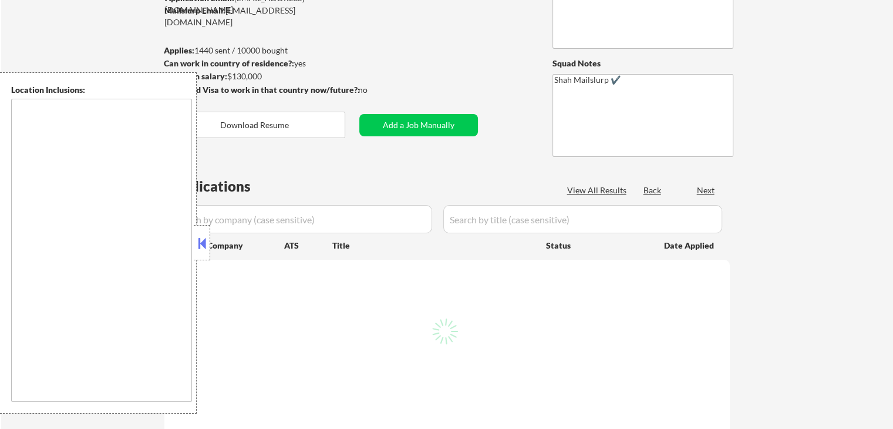
click at [205, 244] on button at bounding box center [202, 243] width 13 height 18
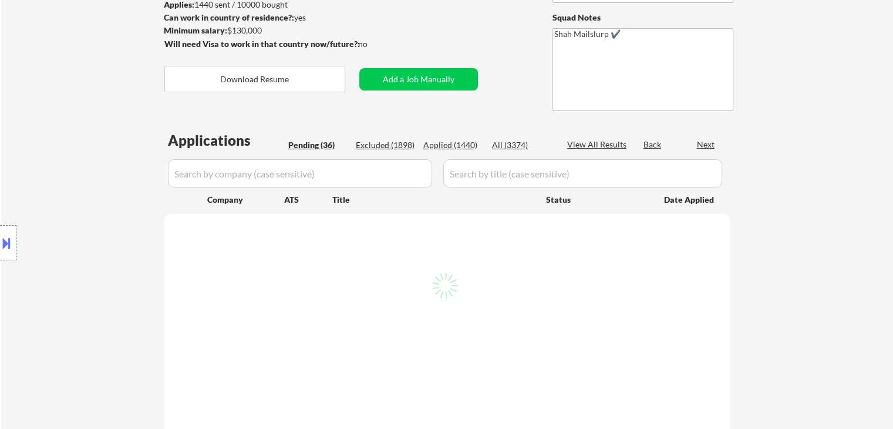
scroll to position [176, 0]
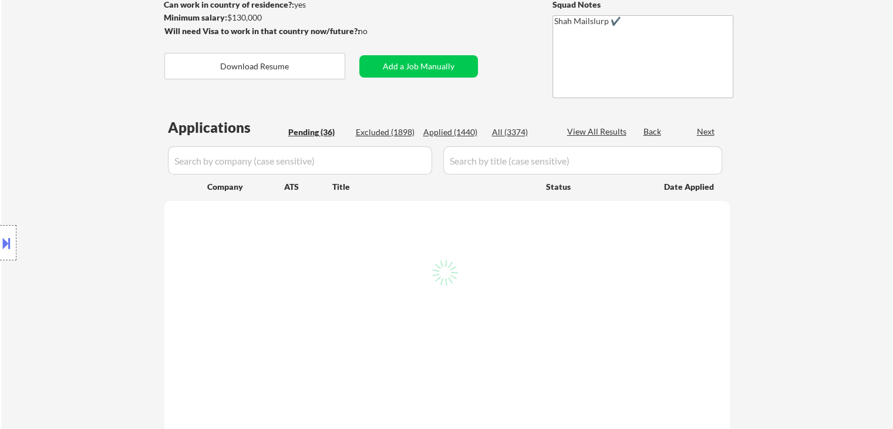
select select ""pending""
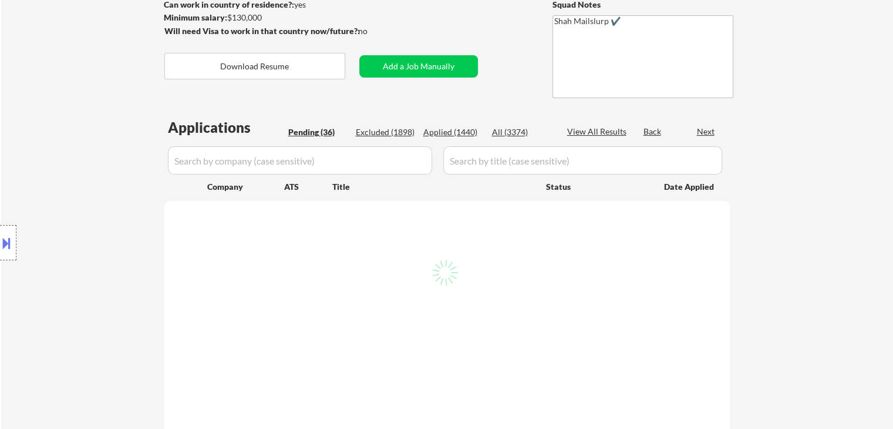
select select ""pending""
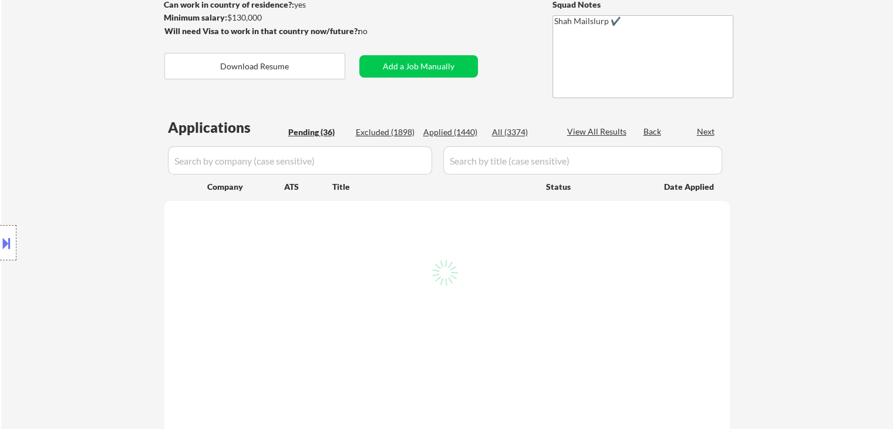
select select ""pending""
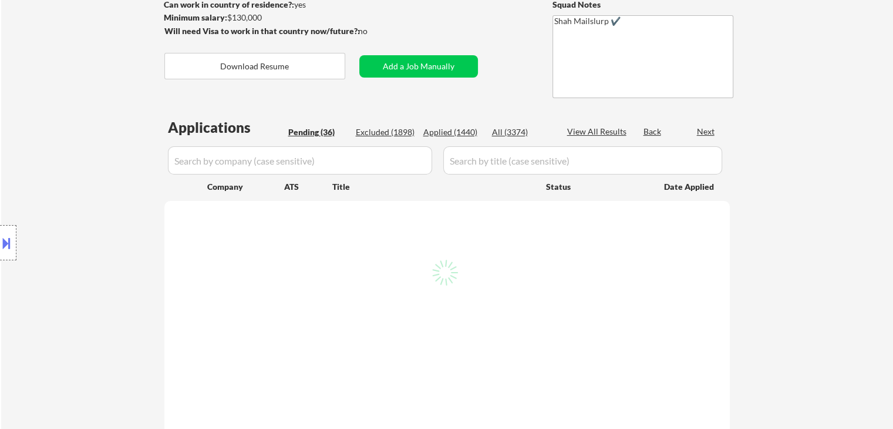
select select ""pending""
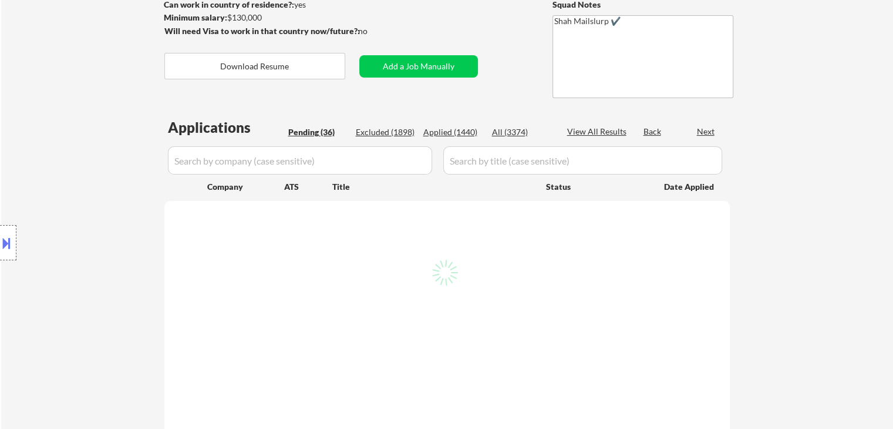
select select ""pending""
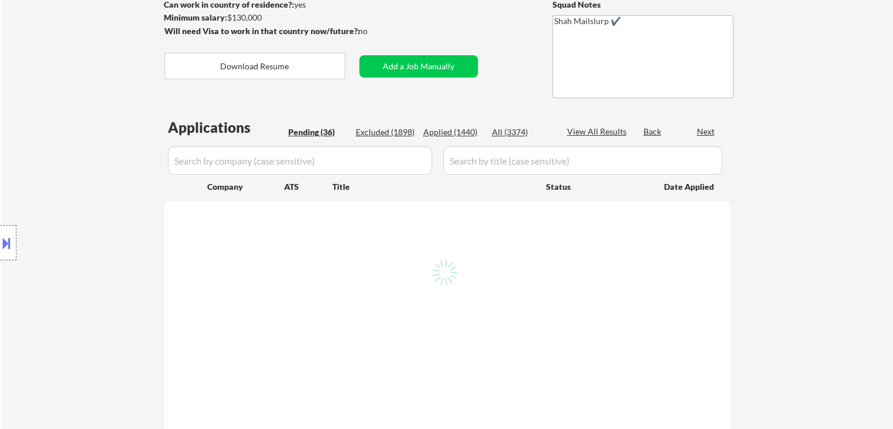
select select ""pending""
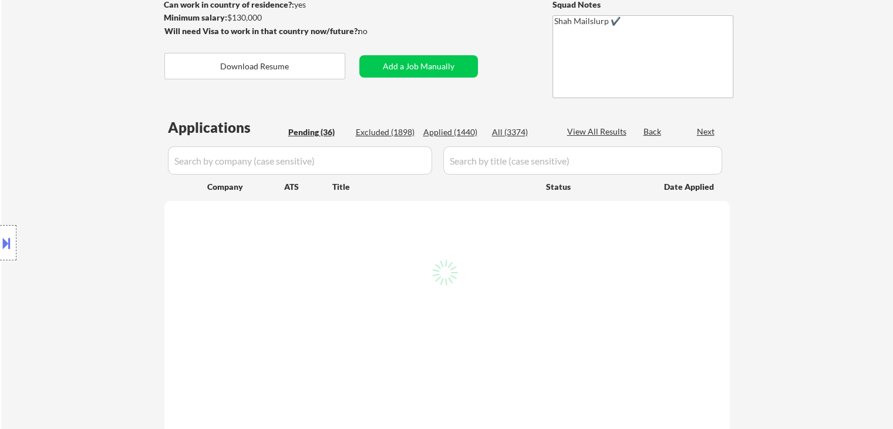
select select ""pending""
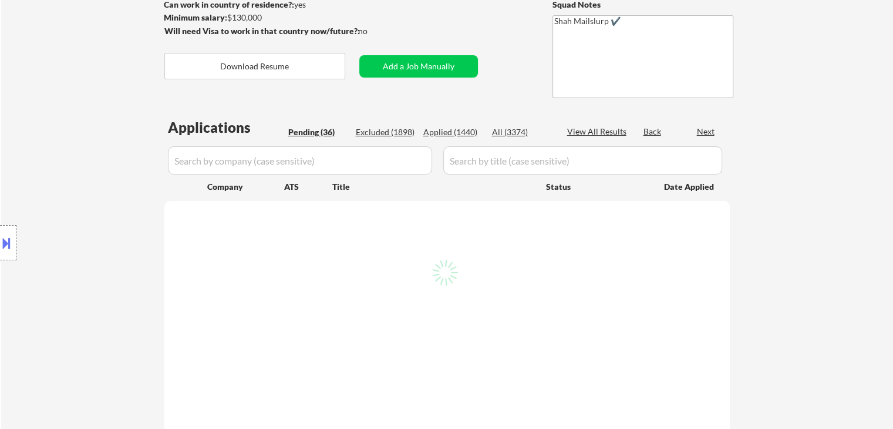
select select ""pending""
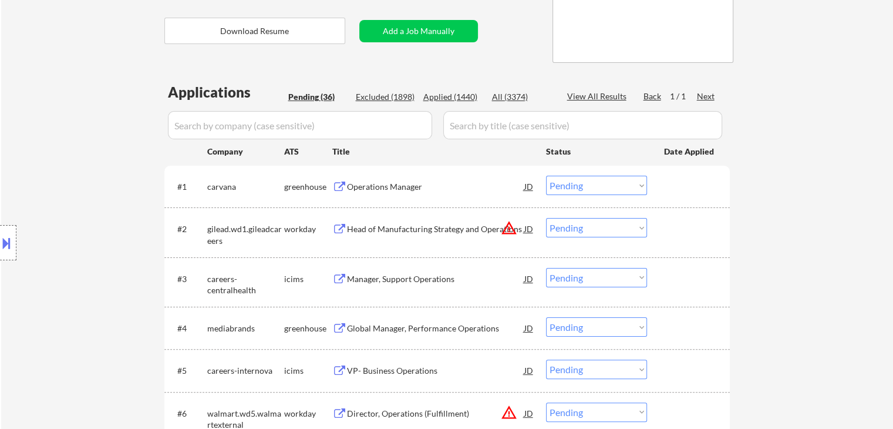
scroll to position [270, 0]
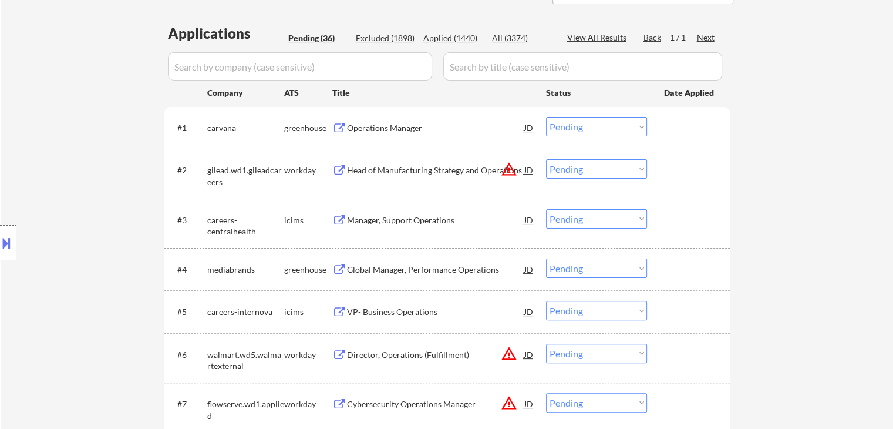
click at [376, 127] on div "Operations Manager" at bounding box center [435, 128] width 177 height 12
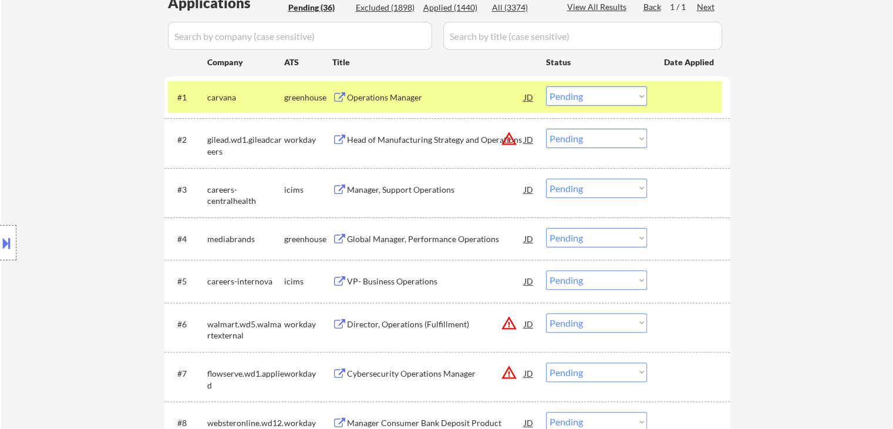
scroll to position [329, 0]
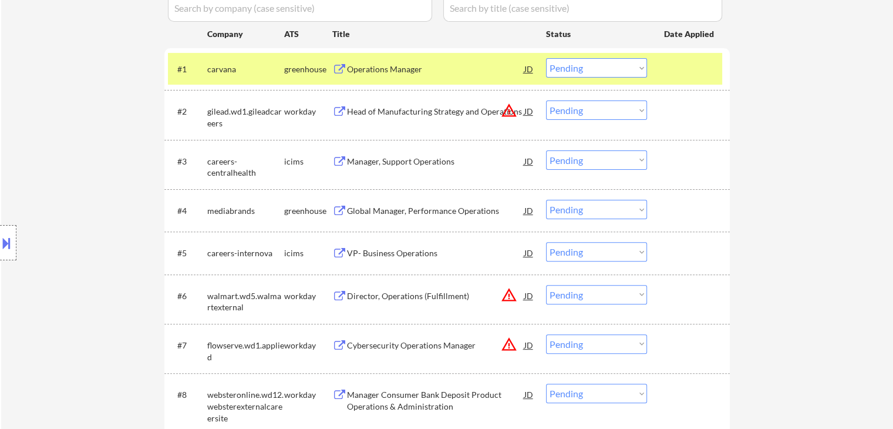
click at [397, 208] on div "Global Manager, Performance Operations" at bounding box center [435, 211] width 177 height 12
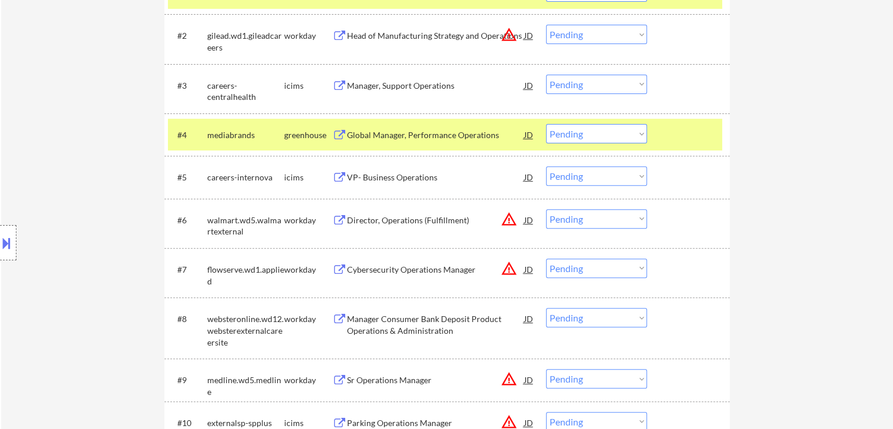
scroll to position [446, 0]
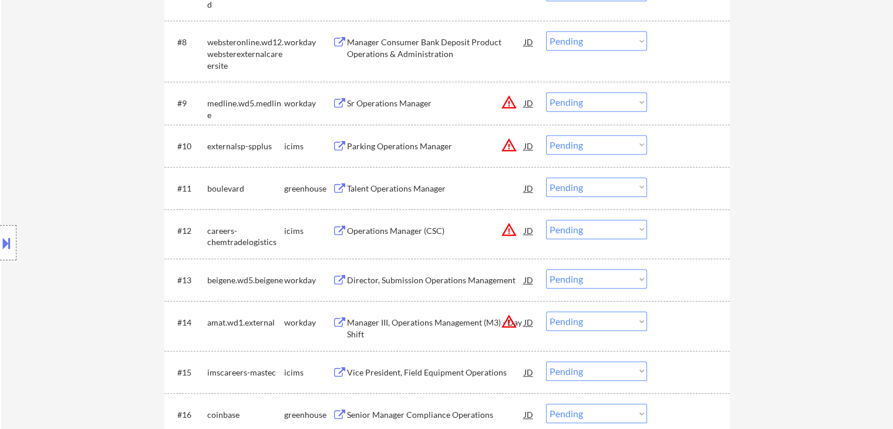
click at [389, 188] on div "Talent Operations Manager" at bounding box center [435, 189] width 177 height 12
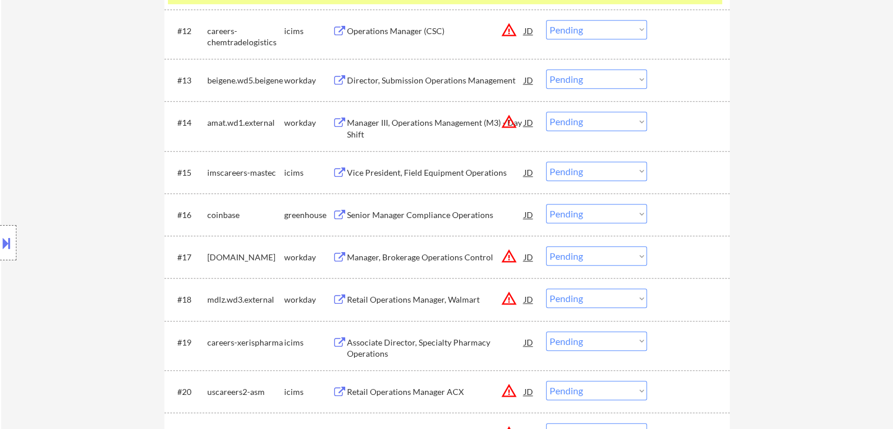
scroll to position [916, 0]
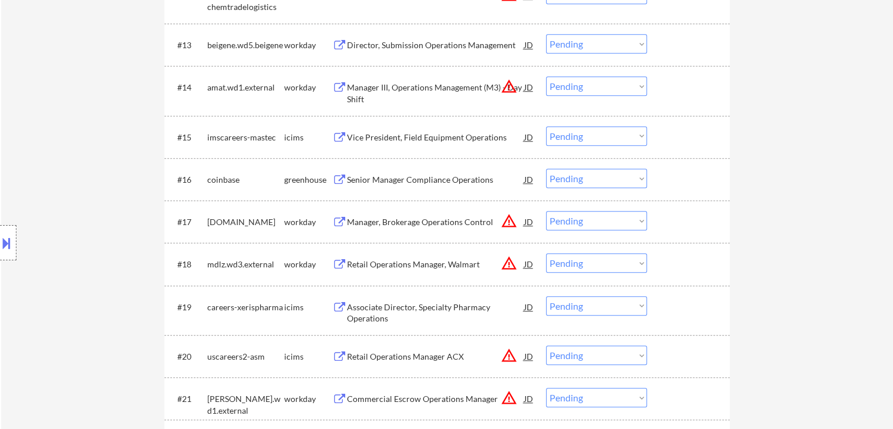
drag, startPoint x: 369, startPoint y: 175, endPoint x: 375, endPoint y: 184, distance: 10.3
click at [370, 175] on div "Senior Manager Compliance Operations" at bounding box center [435, 180] width 177 height 12
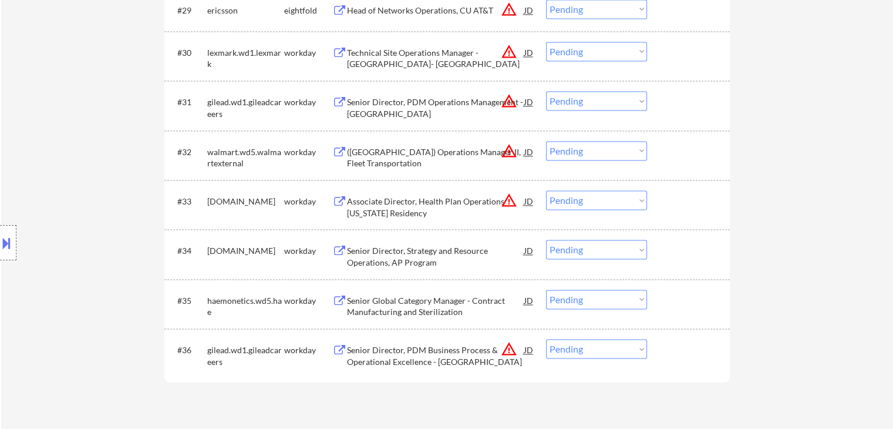
scroll to position [1738, 0]
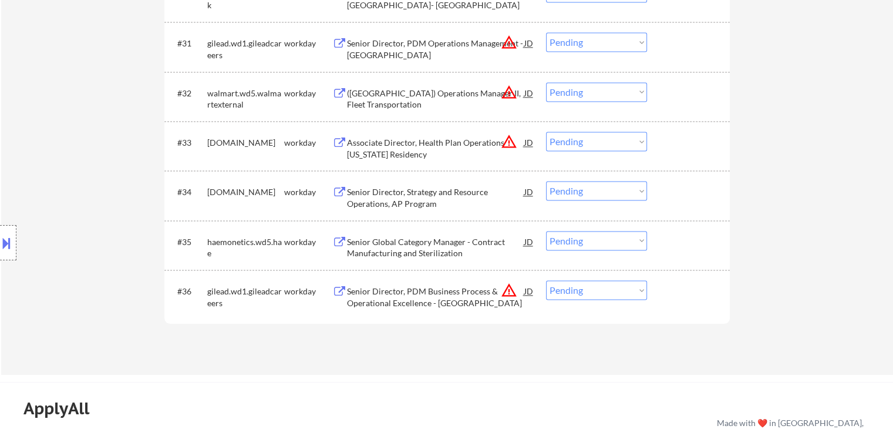
click at [362, 252] on div "Senior Global Category Manager - Contract Manufacturing and Sterilization" at bounding box center [435, 247] width 177 height 23
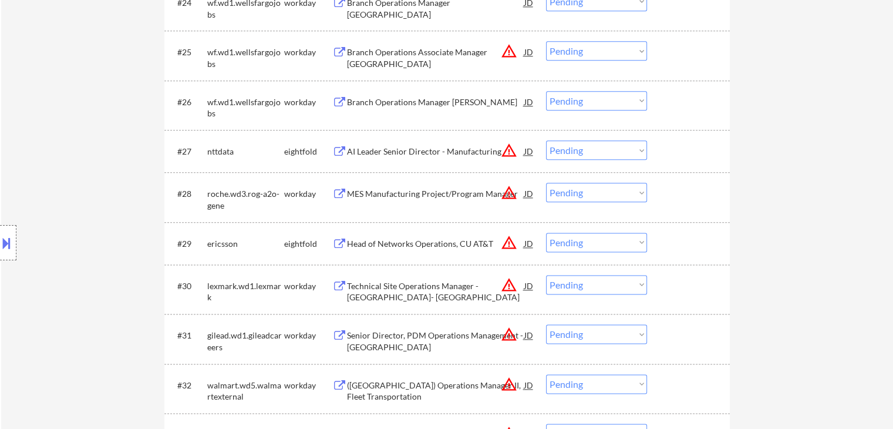
scroll to position [1386, 0]
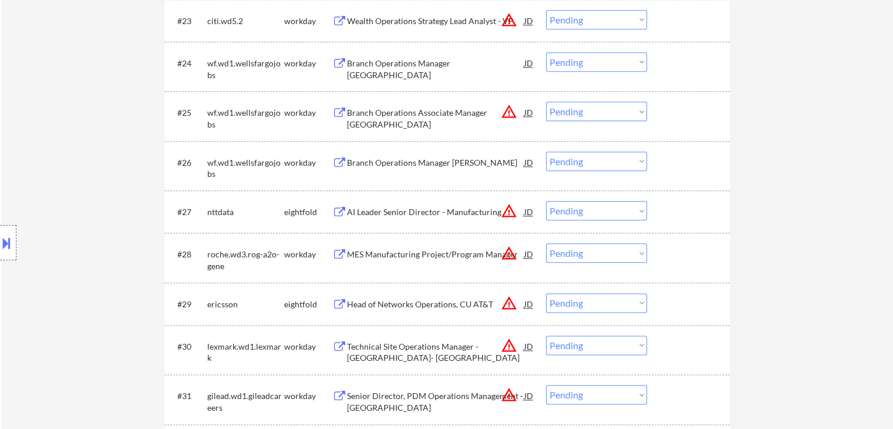
click at [402, 163] on div "Branch Operations Manager Pico Rivera" at bounding box center [435, 163] width 177 height 12
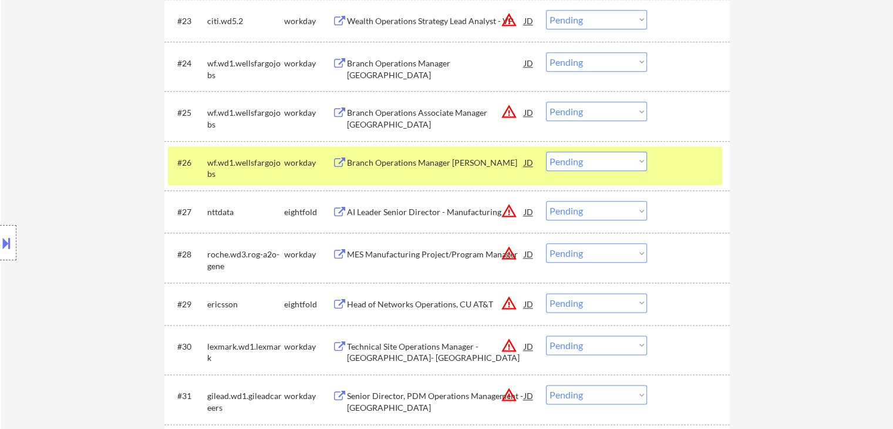
scroll to position [325, 0]
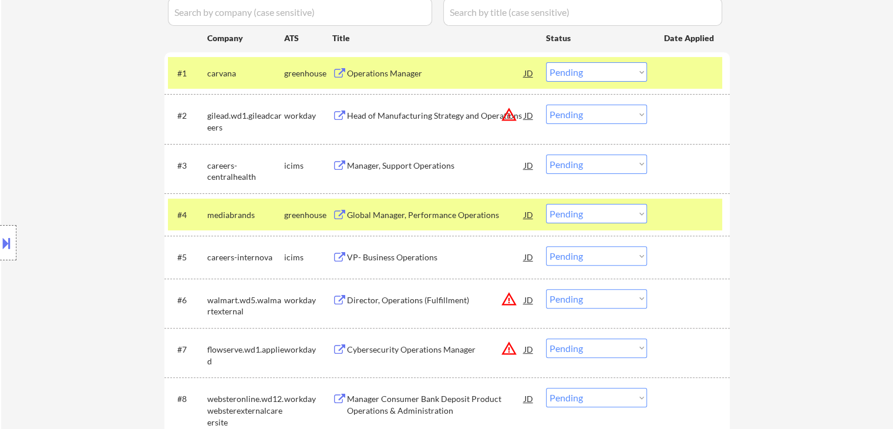
click at [639, 213] on select "Choose an option... Pending Applied Excluded (Questions) Excluded (Expired) Exc…" at bounding box center [596, 213] width 101 height 19
click at [546, 204] on select "Choose an option... Pending Applied Excluded (Questions) Excluded (Expired) Exc…" at bounding box center [596, 213] width 101 height 19
select select ""pending""
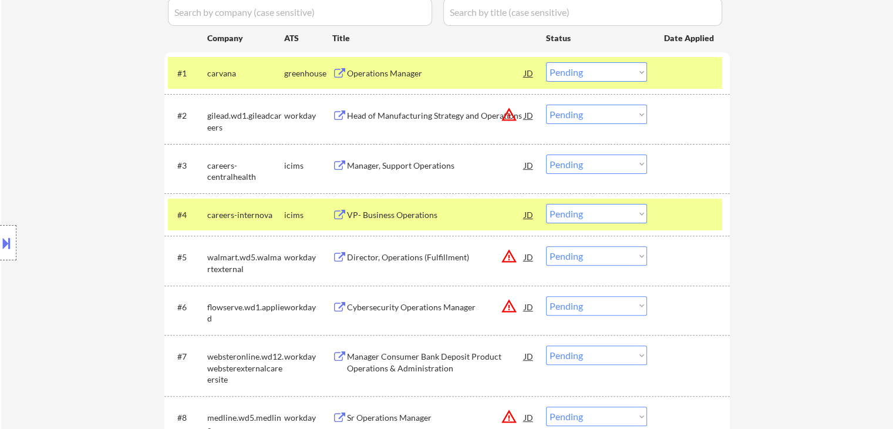
click at [35, 240] on div "Location Inclusions:" at bounding box center [105, 242] width 210 height 341
click at [66, 248] on div "Location Inclusions:" at bounding box center [105, 242] width 210 height 341
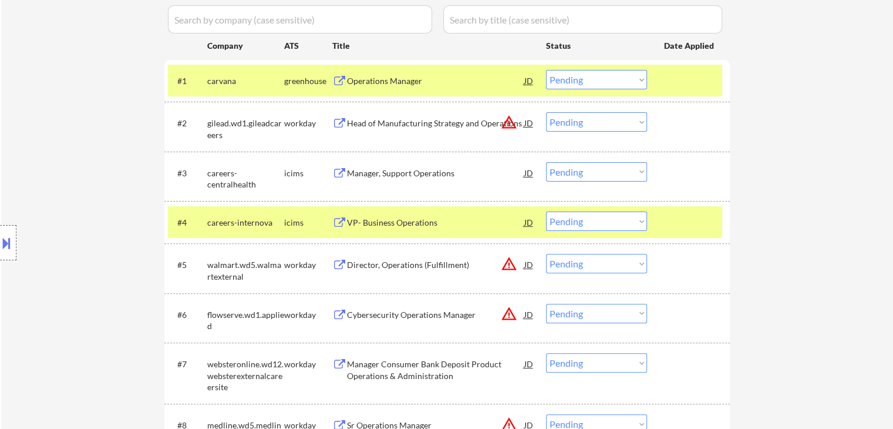
scroll to position [266, 0]
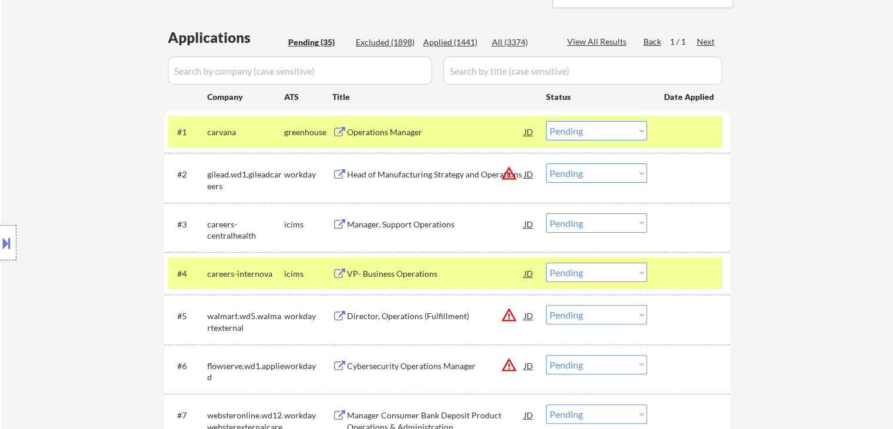
click at [73, 242] on div "Location Inclusions:" at bounding box center [105, 242] width 210 height 341
click at [75, 221] on div "Location Inclusions:" at bounding box center [105, 242] width 210 height 341
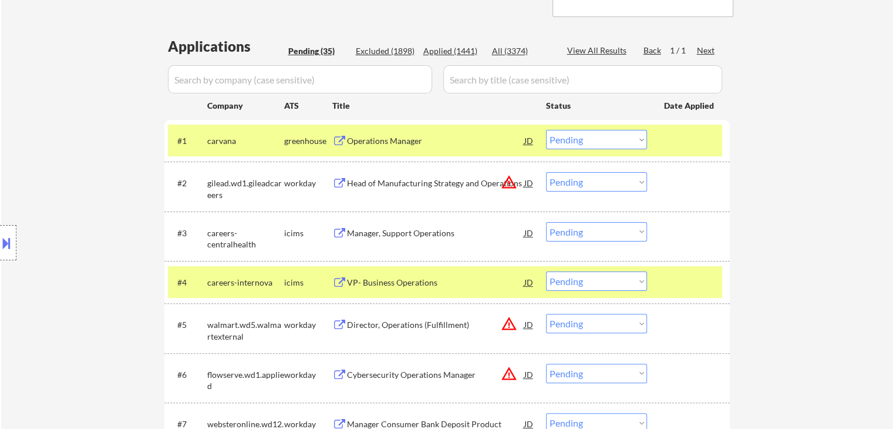
scroll to position [149, 0]
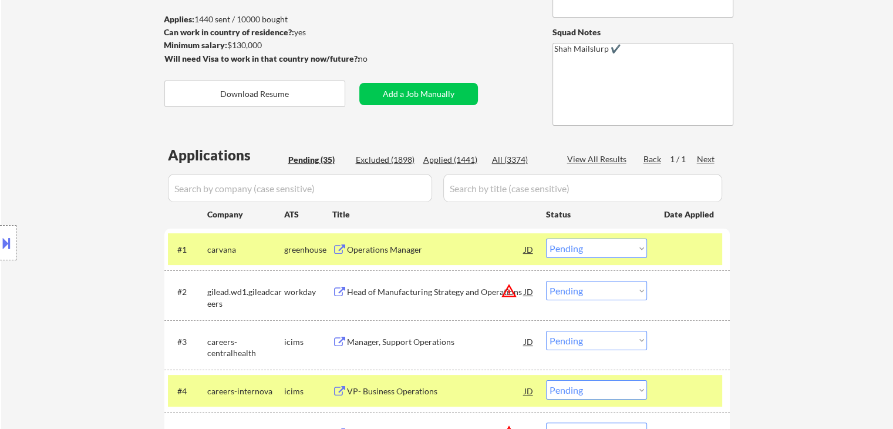
click at [89, 230] on div "Location Inclusions:" at bounding box center [105, 242] width 210 height 341
click at [72, 205] on div "Location Inclusions:" at bounding box center [105, 242] width 210 height 341
click at [75, 207] on div "Location Inclusions:" at bounding box center [105, 242] width 210 height 341
click at [86, 186] on div "Location Inclusions:" at bounding box center [105, 242] width 210 height 341
click at [70, 187] on div "Location Inclusions:" at bounding box center [105, 242] width 210 height 341
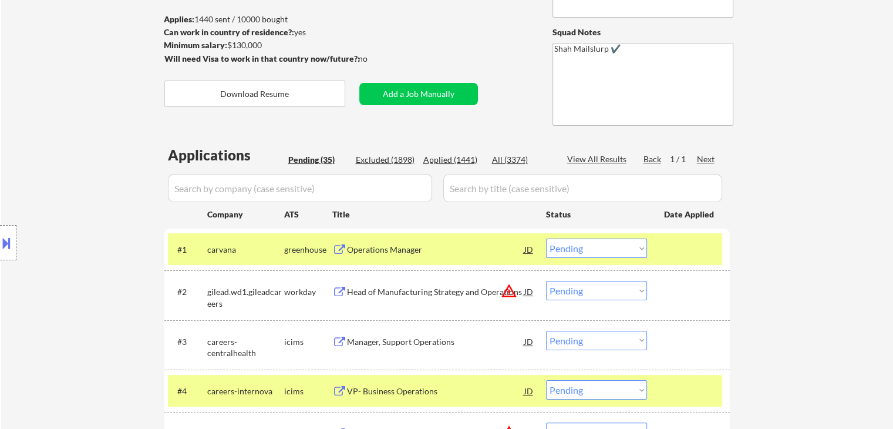
click at [70, 187] on div "Location Inclusions:" at bounding box center [105, 242] width 210 height 341
click at [73, 179] on div "Location Inclusions:" at bounding box center [105, 242] width 210 height 341
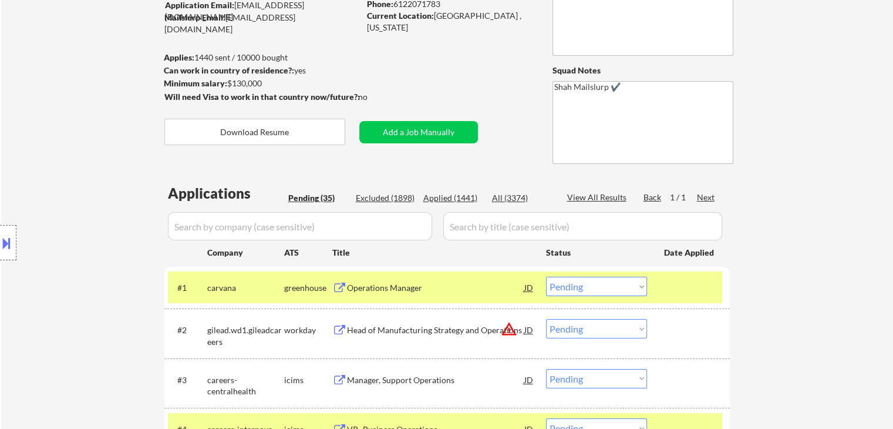
scroll to position [90, 0]
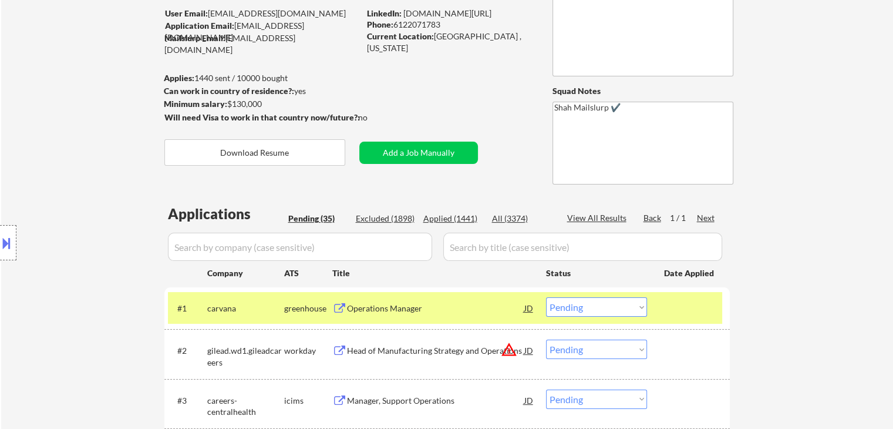
click at [80, 187] on div "Location Inclusions:" at bounding box center [105, 242] width 210 height 341
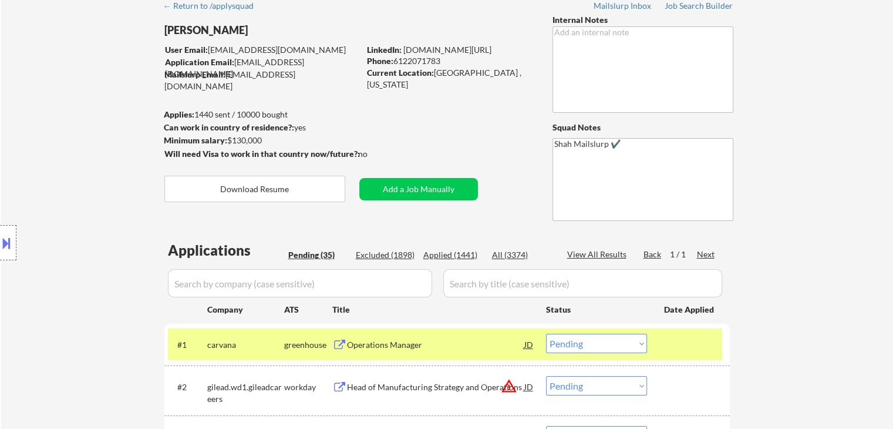
scroll to position [0, 0]
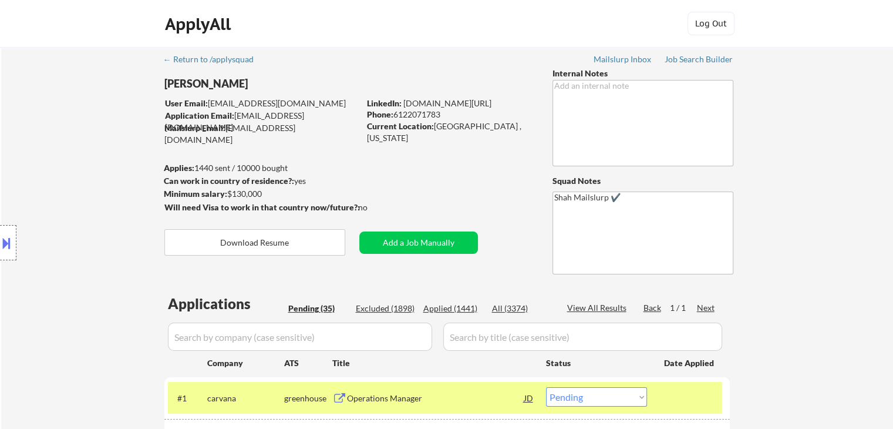
click at [29, 191] on div "Location Inclusions:" at bounding box center [105, 242] width 210 height 341
click at [31, 193] on div "Location Inclusions:" at bounding box center [105, 242] width 210 height 341
click at [33, 166] on div "Location Inclusions:" at bounding box center [105, 242] width 210 height 341
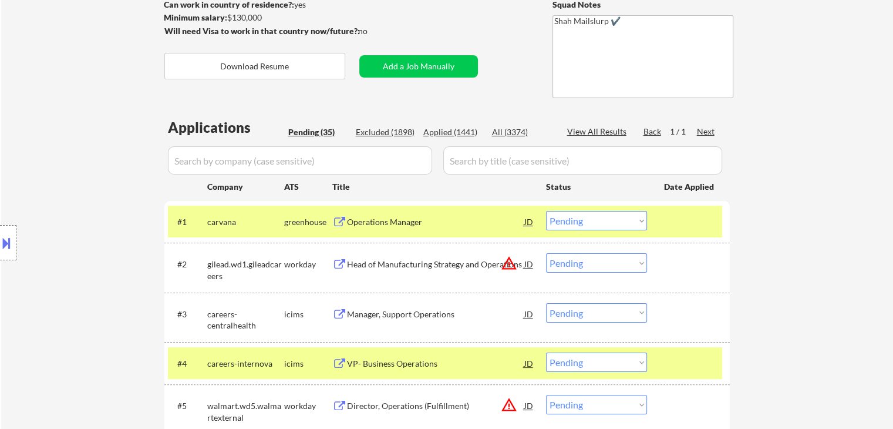
scroll to position [612, 0]
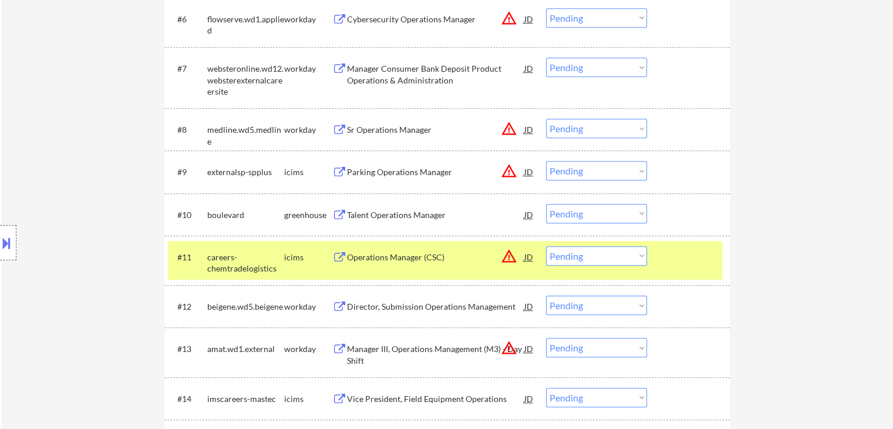
click at [609, 217] on select "Choose an option... Pending Applied Excluded (Questions) Excluded (Expired) Exc…" at bounding box center [596, 213] width 101 height 19
click at [546, 204] on select "Choose an option... Pending Applied Excluded (Questions) Excluded (Expired) Exc…" at bounding box center [596, 213] width 101 height 19
select select ""pending""
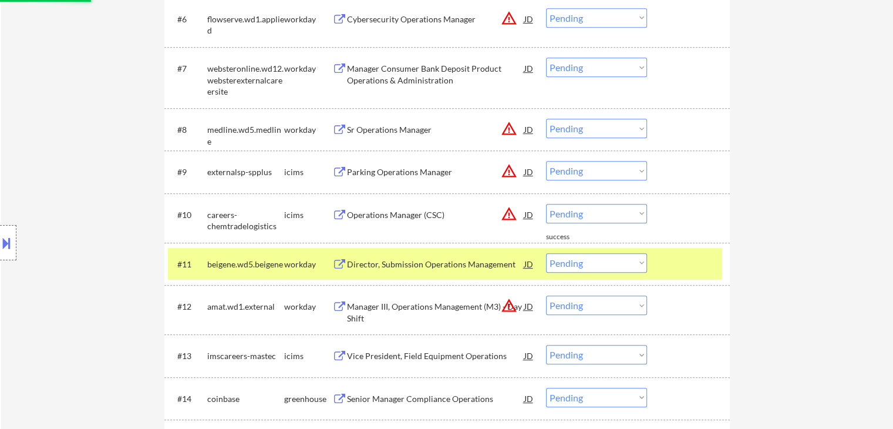
click at [73, 121] on div "Location Inclusions:" at bounding box center [105, 242] width 210 height 341
drag, startPoint x: 26, startPoint y: 164, endPoint x: 28, endPoint y: 171, distance: 7.3
click at [26, 168] on div "Location Inclusions:" at bounding box center [105, 242] width 210 height 341
drag, startPoint x: 89, startPoint y: 119, endPoint x: 102, endPoint y: 139, distance: 24.3
click at [89, 121] on div "Location Inclusions:" at bounding box center [105, 242] width 210 height 341
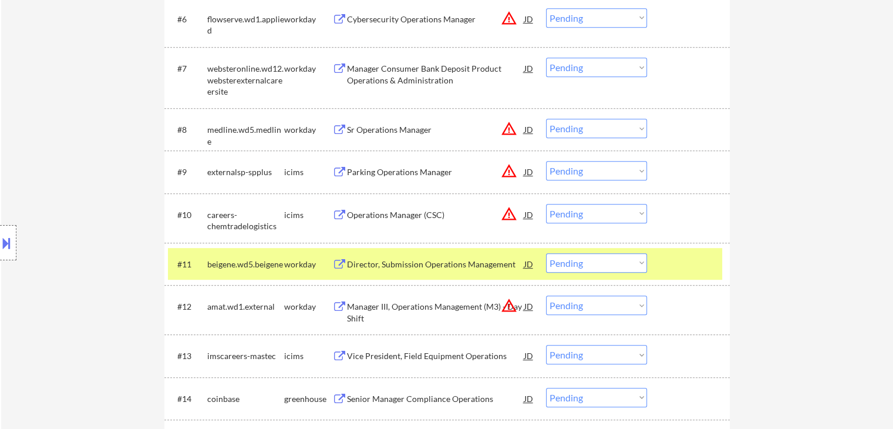
scroll to position [788, 0]
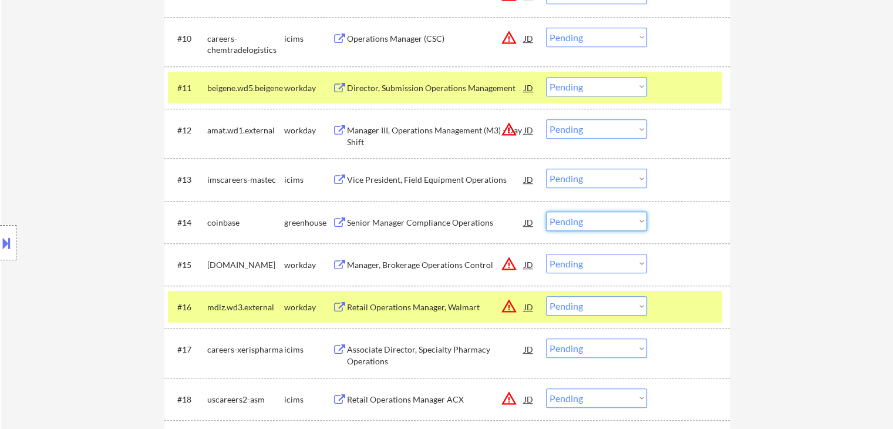
click at [589, 217] on select "Choose an option... Pending Applied Excluded (Questions) Excluded (Expired) Exc…" at bounding box center [596, 220] width 101 height 19
click at [546, 211] on select "Choose an option... Pending Applied Excluded (Questions) Excluded (Expired) Exc…" at bounding box center [596, 220] width 101 height 19
select select ""pending""
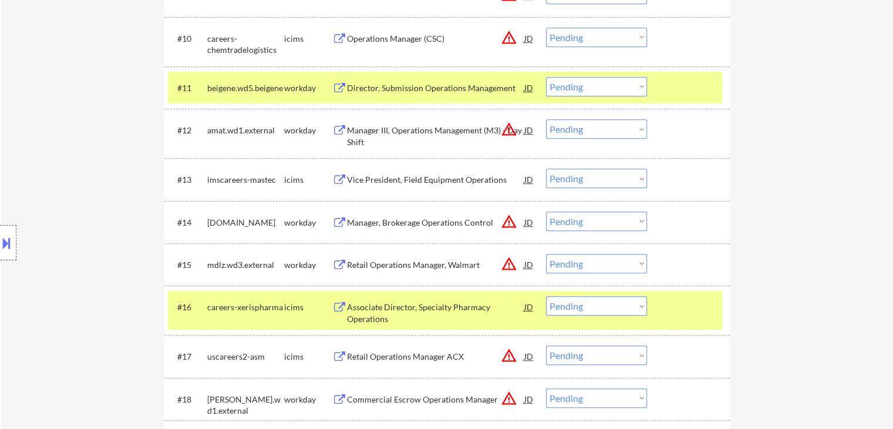
click at [0, 251] on div at bounding box center [8, 242] width 16 height 35
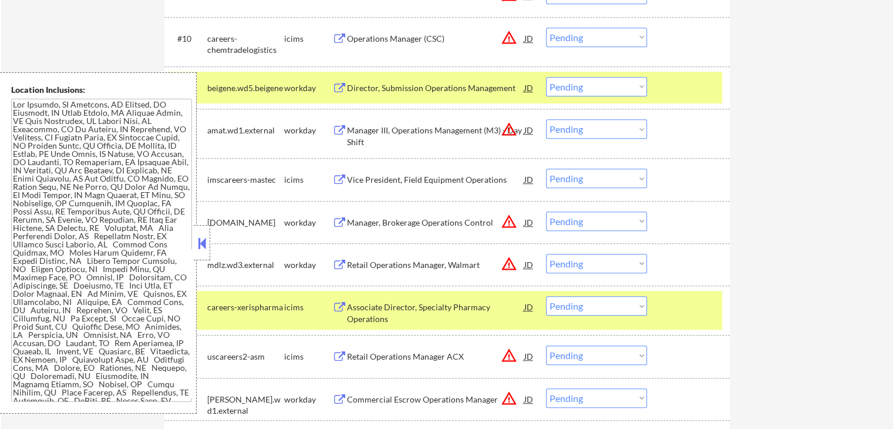
drag, startPoint x: 198, startPoint y: 245, endPoint x: 170, endPoint y: 234, distance: 30.3
click at [198, 239] on button at bounding box center [202, 243] width 13 height 18
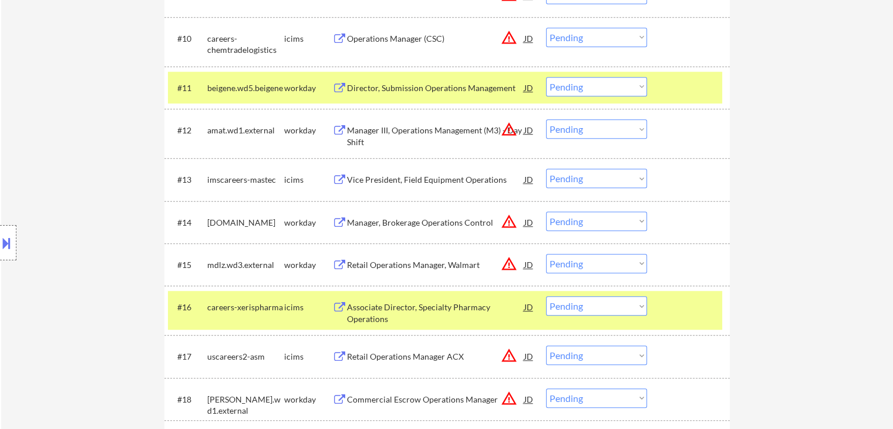
click at [127, 184] on div "Location Inclusions:" at bounding box center [105, 242] width 210 height 341
click at [113, 194] on div "Location Inclusions:" at bounding box center [105, 242] width 210 height 341
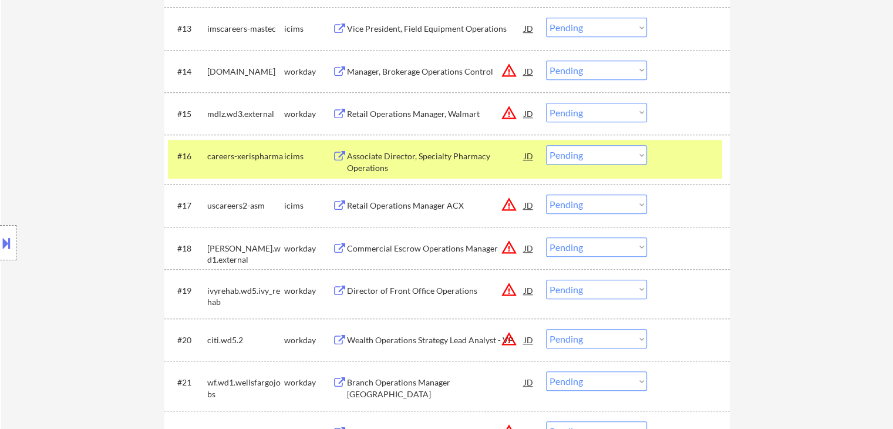
scroll to position [965, 0]
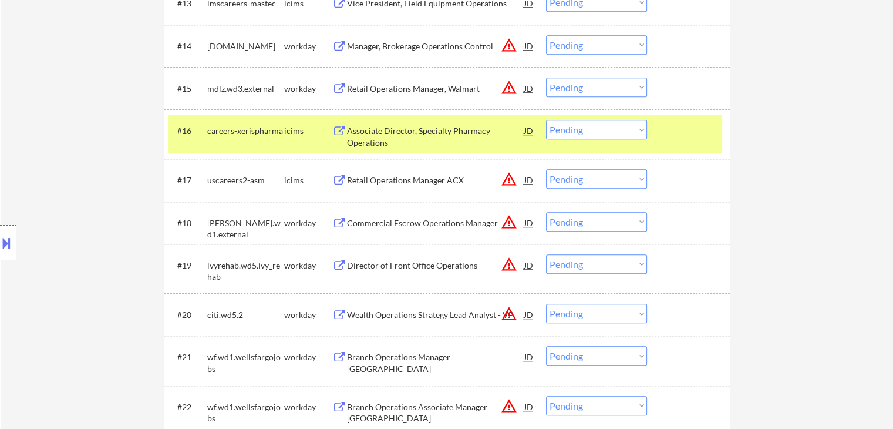
click at [796, 240] on div "← Return to /applysquad Mailslurp Inbox Job Search Builder Kabiru Alowonle User…" at bounding box center [447, 51] width 892 height 1938
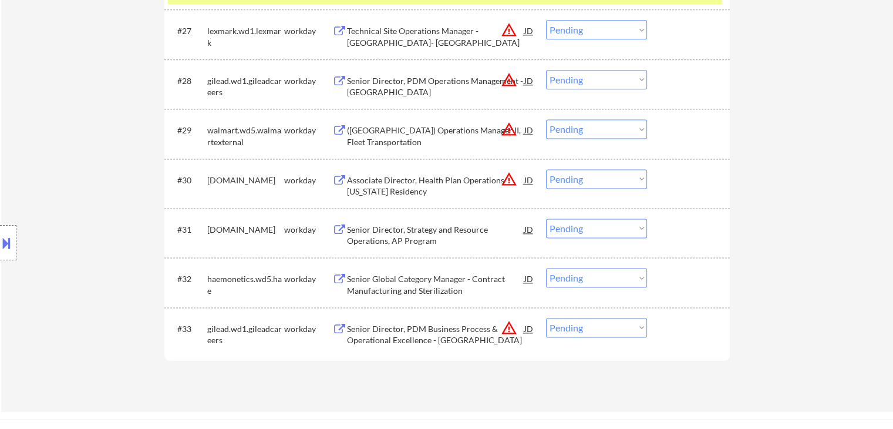
scroll to position [1610, 0]
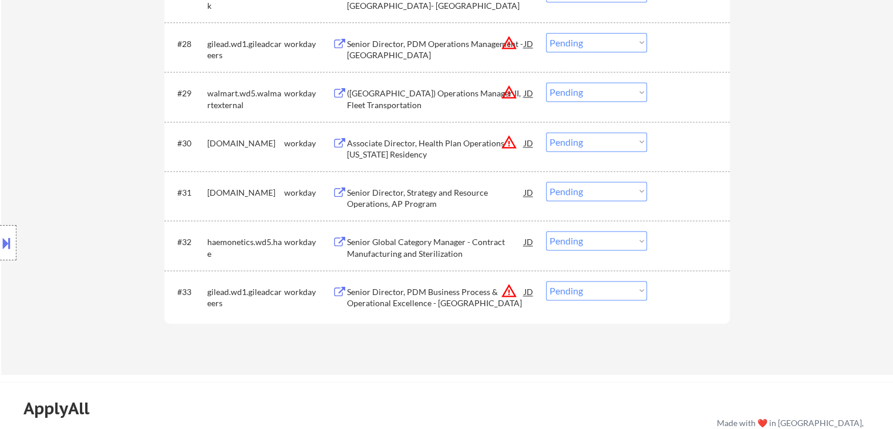
click at [371, 188] on div "Senior Director, Strategy and Resource Operations, AP Program" at bounding box center [435, 198] width 177 height 23
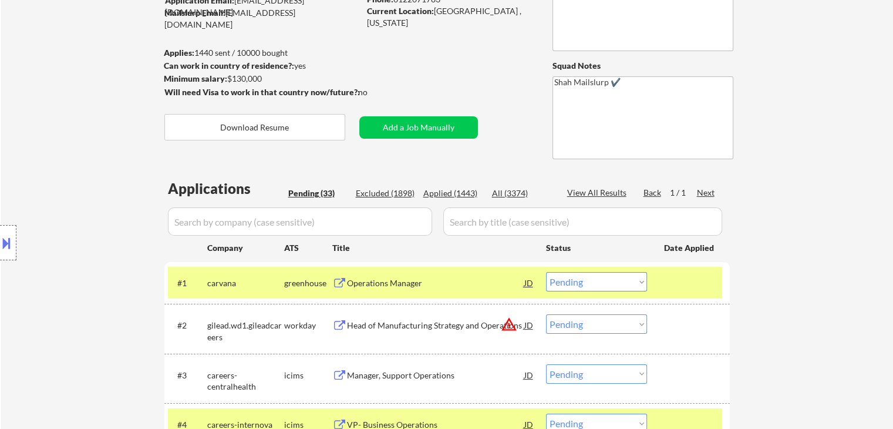
scroll to position [117, 0]
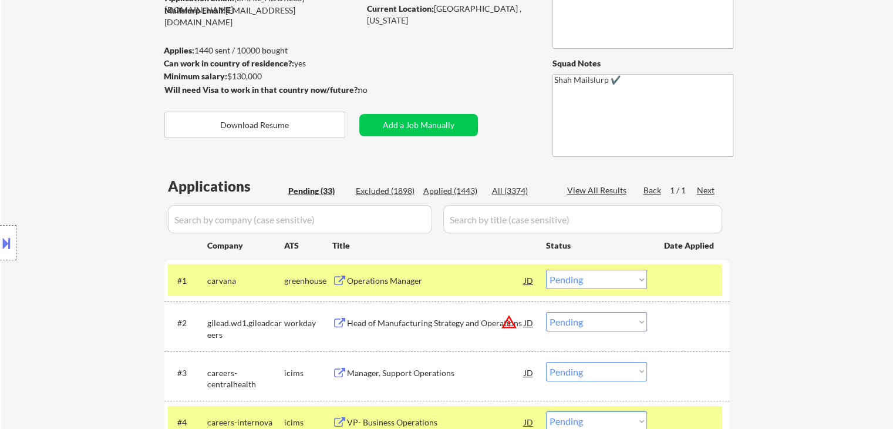
click at [53, 127] on div "Location Inclusions:" at bounding box center [105, 242] width 210 height 341
click at [47, 86] on div "Location Inclusions:" at bounding box center [105, 242] width 210 height 341
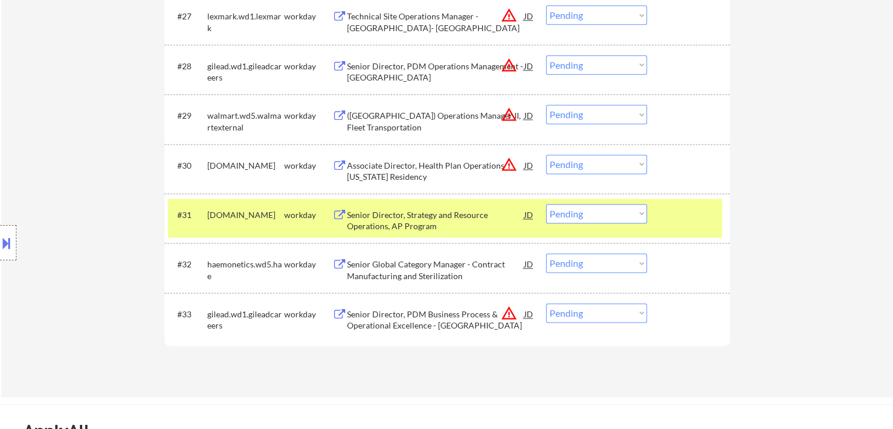
drag, startPoint x: 101, startPoint y: 146, endPoint x: 542, endPoint y: 273, distance: 458.8
click at [100, 146] on div "Location Inclusions:" at bounding box center [105, 242] width 210 height 341
click at [578, 213] on select "Choose an option... Pending Applied Excluded (Questions) Excluded (Expired) Exc…" at bounding box center [596, 213] width 101 height 19
click at [546, 204] on select "Choose an option... Pending Applied Excluded (Questions) Excluded (Expired) Exc…" at bounding box center [596, 213] width 101 height 19
click at [99, 148] on div "Location Inclusions:" at bounding box center [105, 242] width 210 height 341
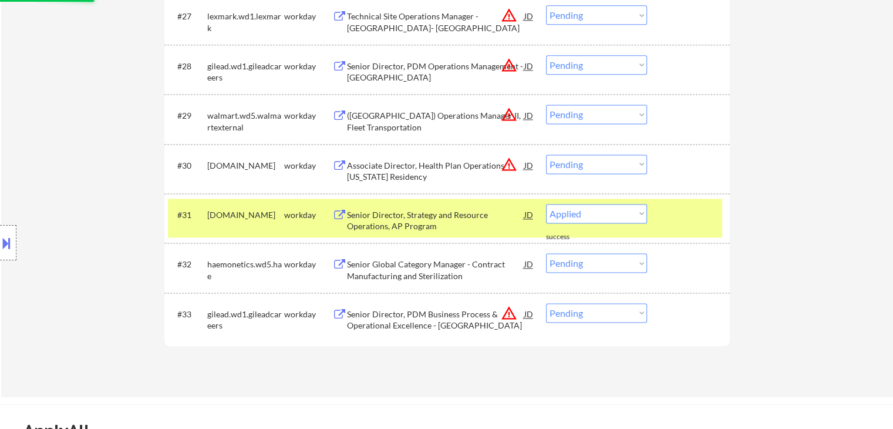
select select ""pending""
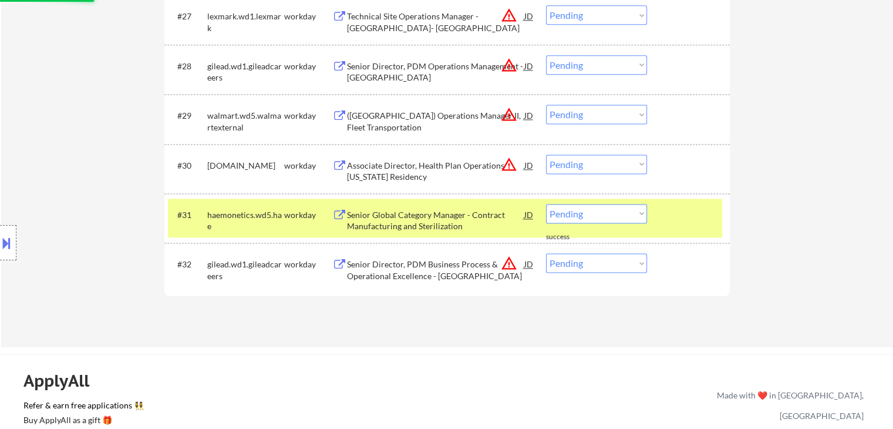
click at [97, 151] on div "Location Inclusions:" at bounding box center [105, 242] width 210 height 341
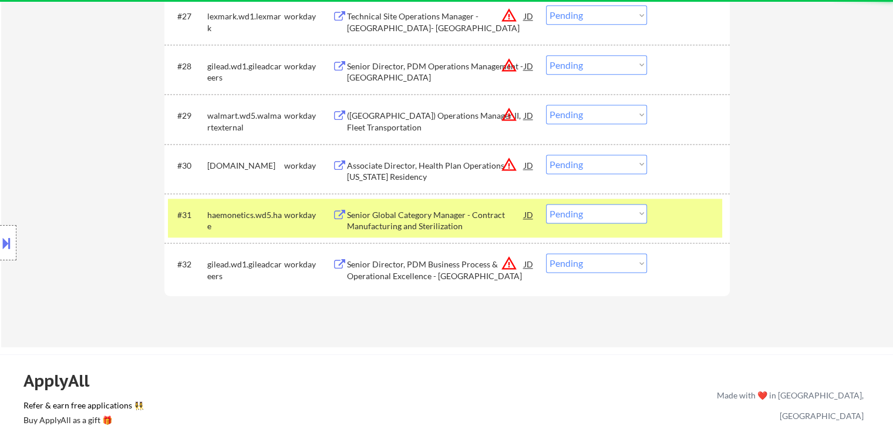
drag, startPoint x: 108, startPoint y: 193, endPoint x: 106, endPoint y: 200, distance: 7.3
click at [107, 193] on div "Location Inclusions:" at bounding box center [105, 242] width 210 height 341
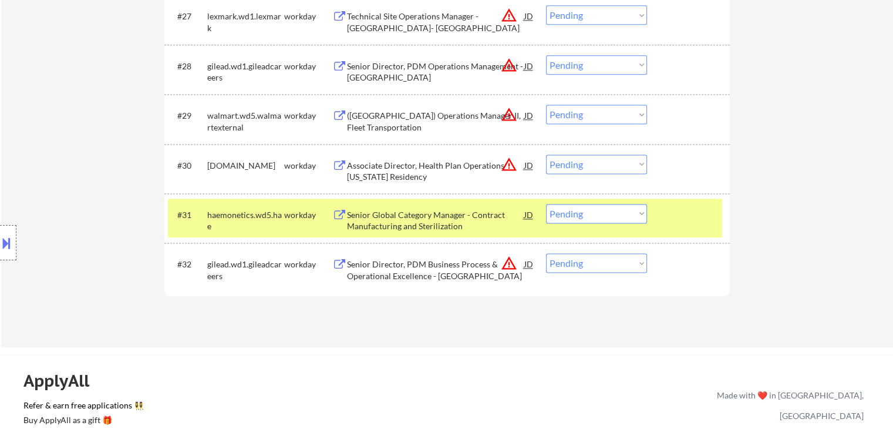
click at [106, 194] on div "Location Inclusions:" at bounding box center [105, 242] width 210 height 341
click at [105, 194] on div "Location Inclusions:" at bounding box center [105, 242] width 210 height 341
click at [104, 196] on div "Location Inclusions:" at bounding box center [105, 242] width 210 height 341
click at [104, 197] on div "Location Inclusions:" at bounding box center [105, 242] width 210 height 341
click at [94, 190] on div "Location Inclusions:" at bounding box center [105, 242] width 210 height 341
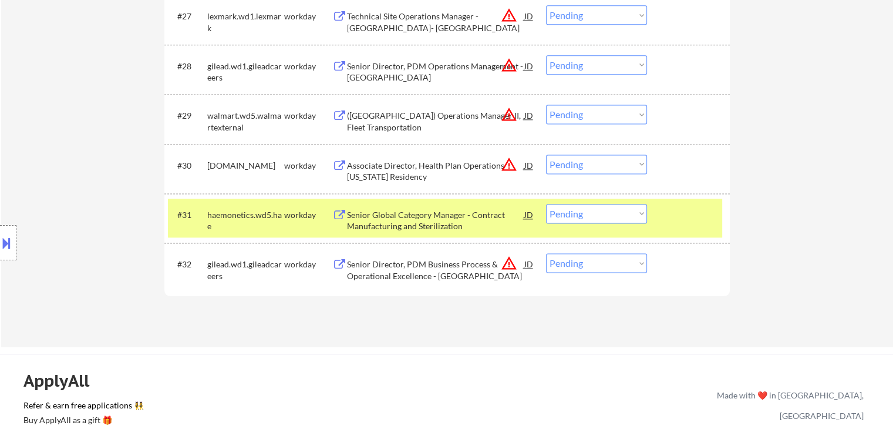
click at [59, 170] on div "Location Inclusions:" at bounding box center [105, 242] width 210 height 341
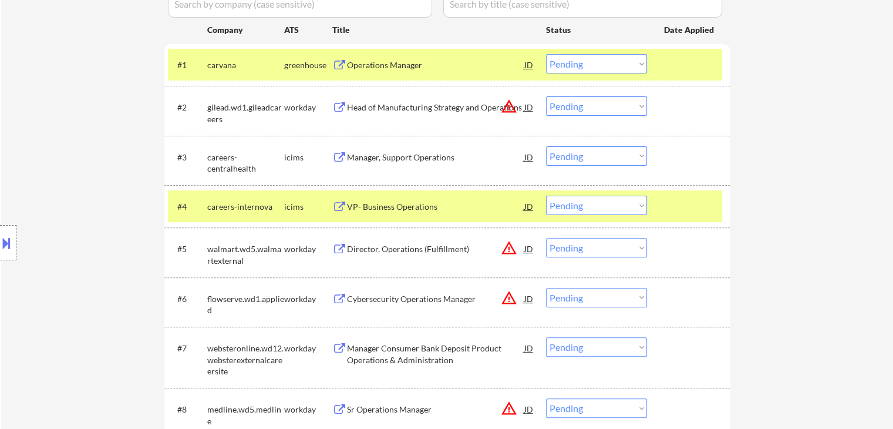
scroll to position [120, 0]
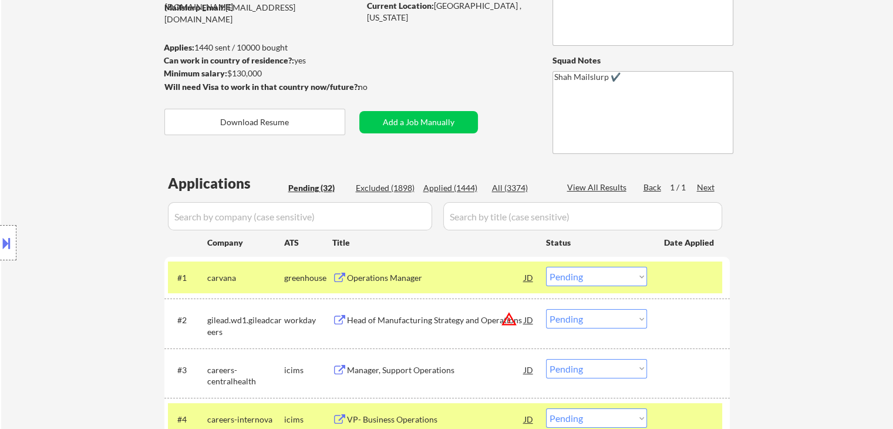
click at [39, 252] on div "Location Inclusions:" at bounding box center [105, 242] width 210 height 341
click at [72, 292] on div "Location Inclusions:" at bounding box center [105, 242] width 210 height 341
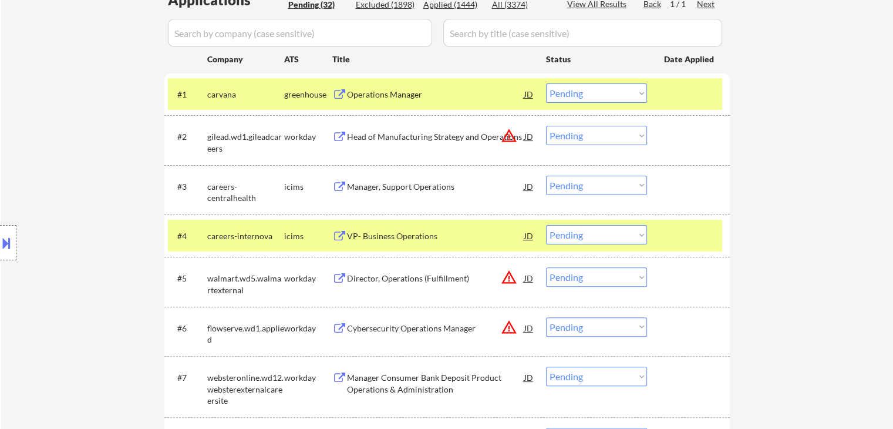
scroll to position [414, 0]
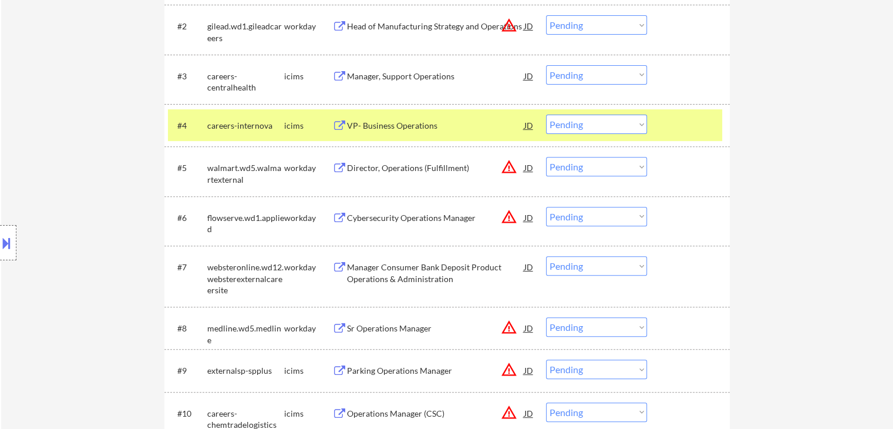
click at [98, 211] on div "Location Inclusions:" at bounding box center [105, 242] width 210 height 341
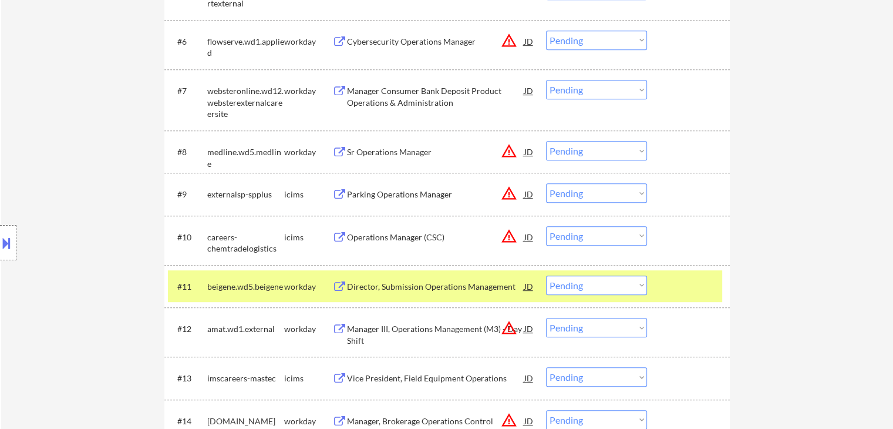
click at [66, 199] on div "Location Inclusions:" at bounding box center [105, 242] width 210 height 341
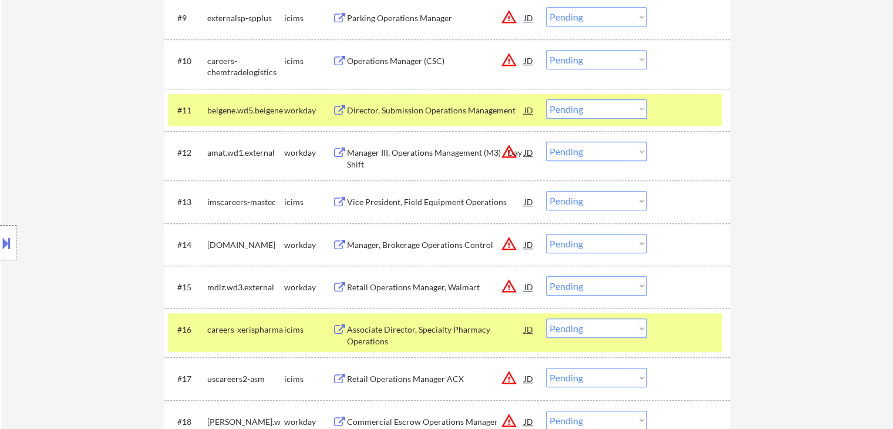
click at [68, 186] on div "Location Inclusions:" at bounding box center [105, 242] width 210 height 341
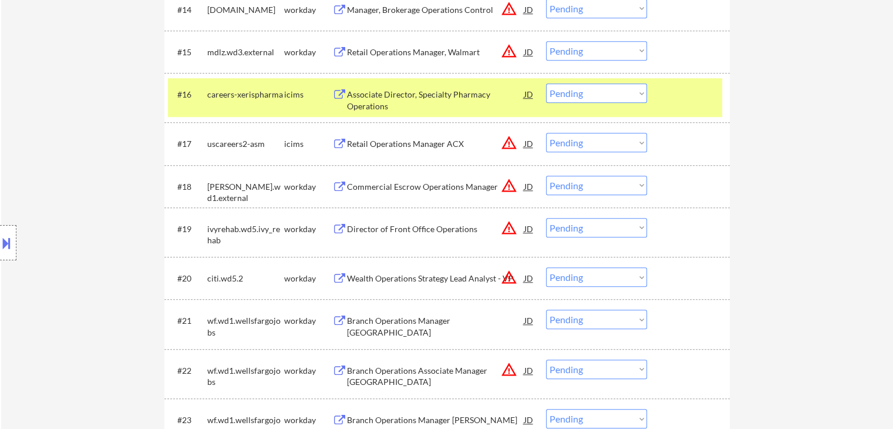
drag, startPoint x: 100, startPoint y: 205, endPoint x: 108, endPoint y: 217, distance: 13.9
click at [99, 205] on div "Location Inclusions:" at bounding box center [105, 242] width 210 height 341
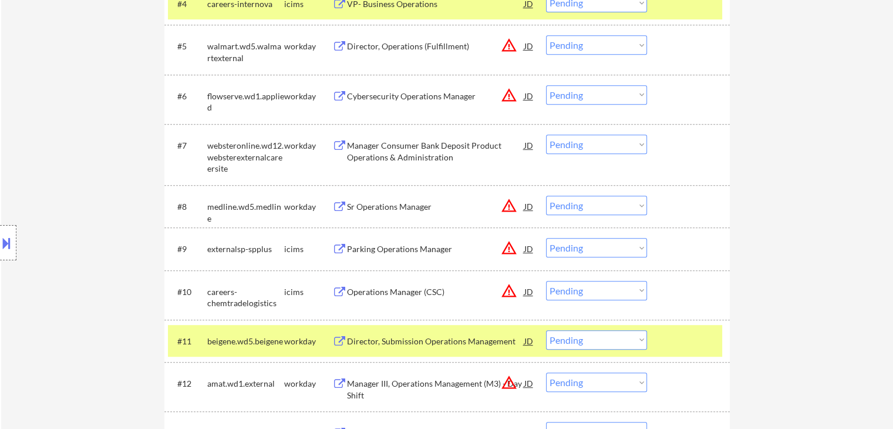
scroll to position [590, 0]
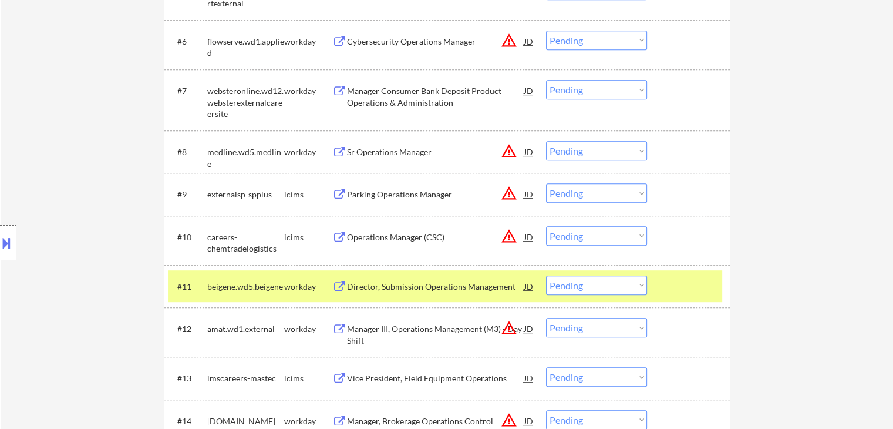
click at [391, 105] on div "Manager Consumer Bank Deposit Product Operations & Administration" at bounding box center [435, 96] width 177 height 23
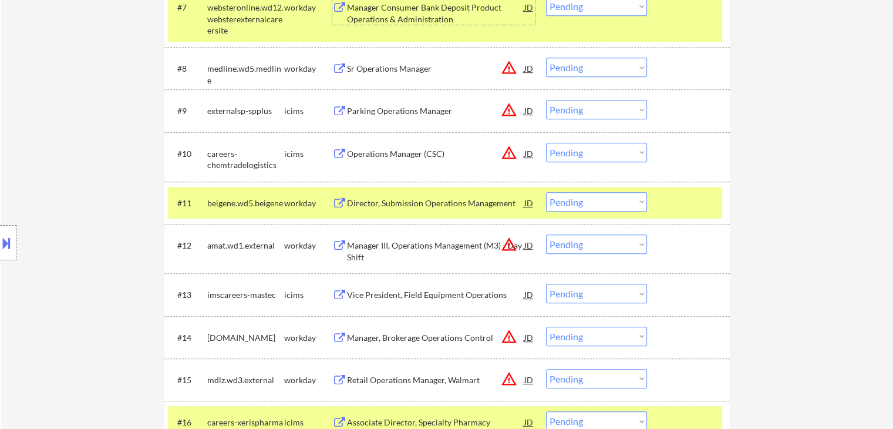
scroll to position [707, 0]
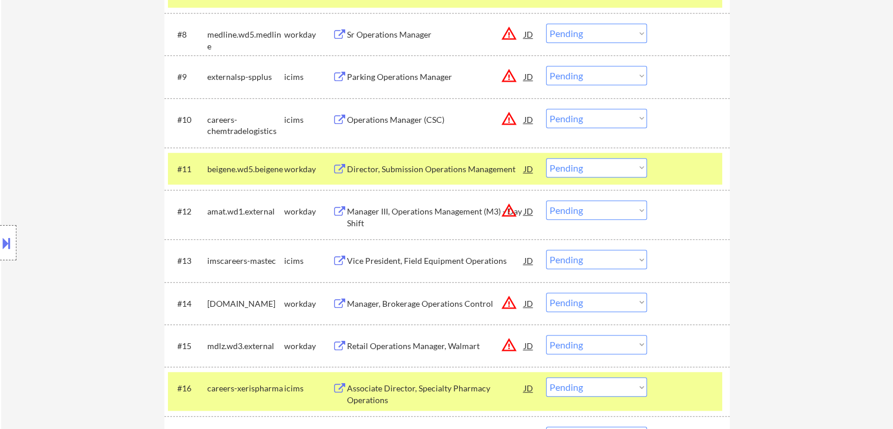
click at [79, 247] on div "Location Inclusions:" at bounding box center [105, 242] width 210 height 341
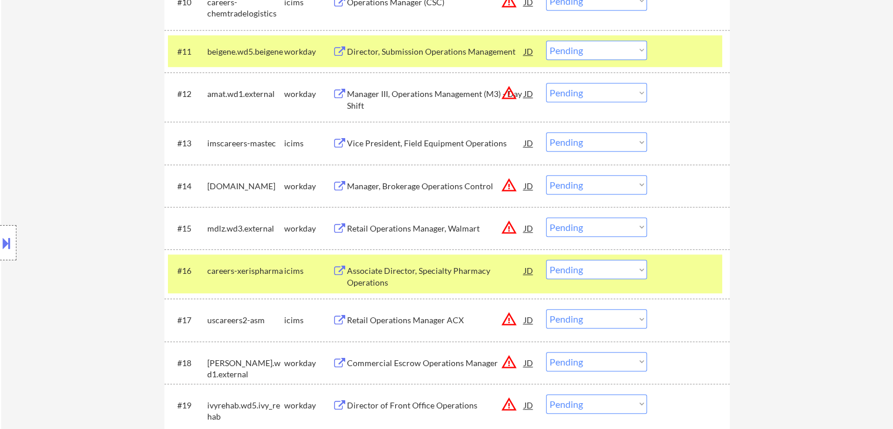
click at [79, 216] on div "Location Inclusions:" at bounding box center [105, 242] width 210 height 341
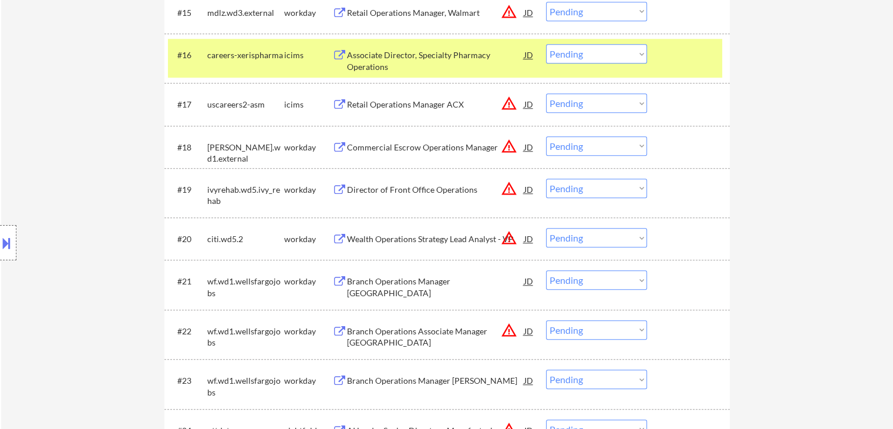
scroll to position [1060, 0]
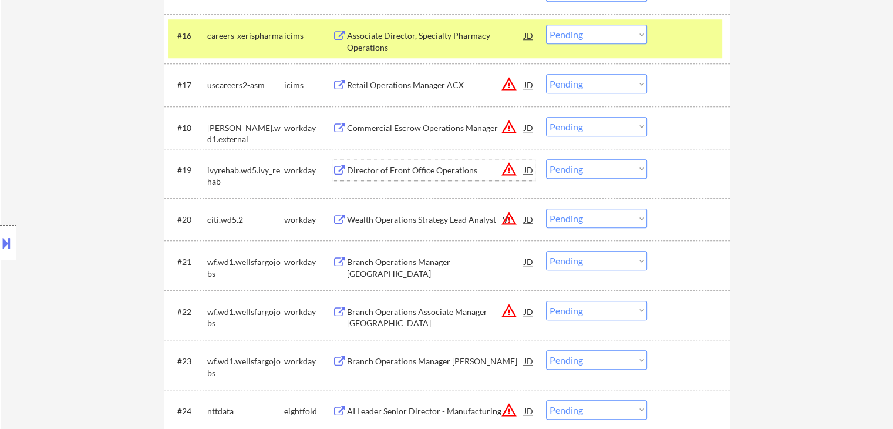
click at [399, 168] on div "Director of Front Office Operations" at bounding box center [435, 170] width 177 height 12
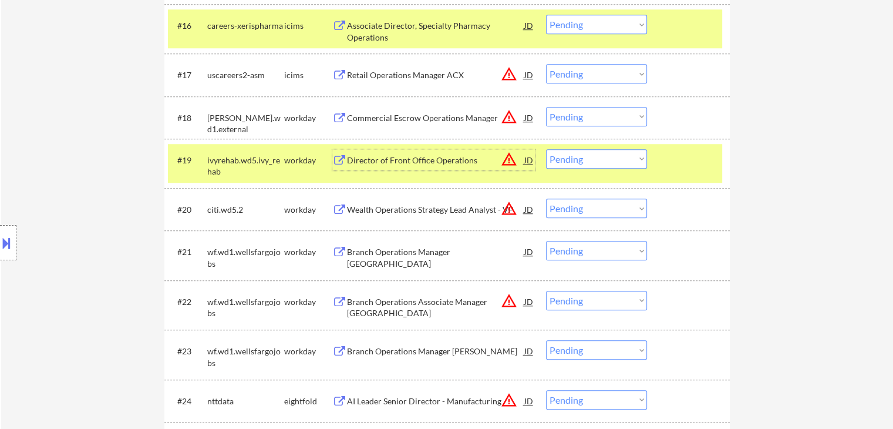
scroll to position [942, 0]
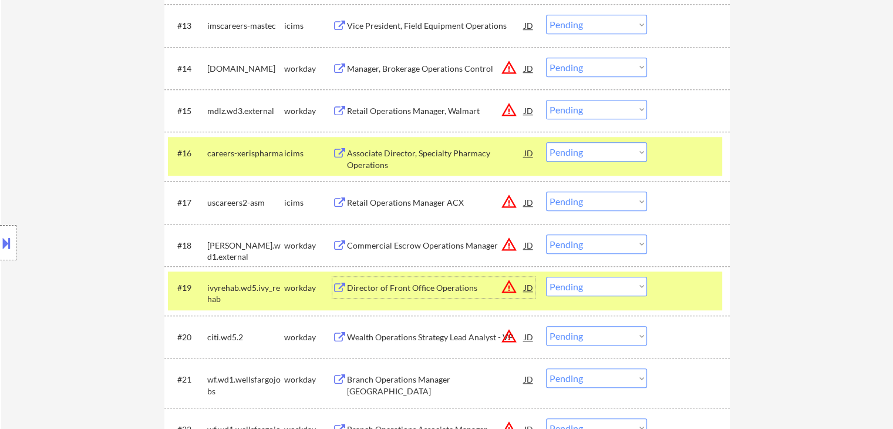
click at [389, 111] on div "Retail Operations Manager, Walmart" at bounding box center [435, 111] width 177 height 12
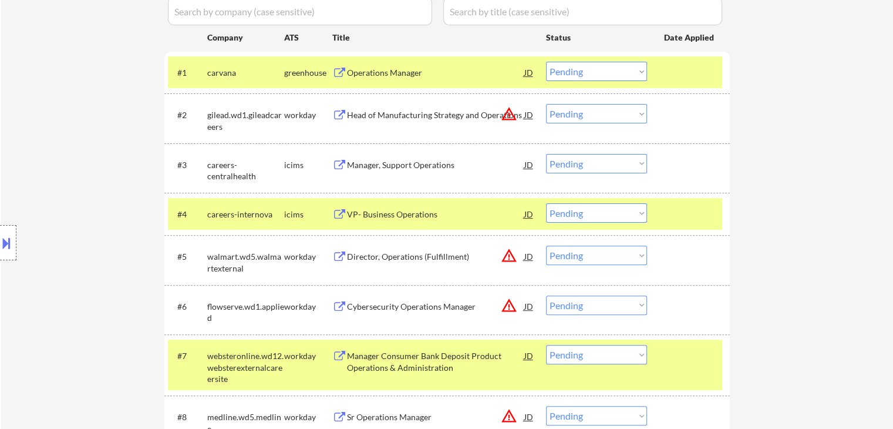
scroll to position [296, 0]
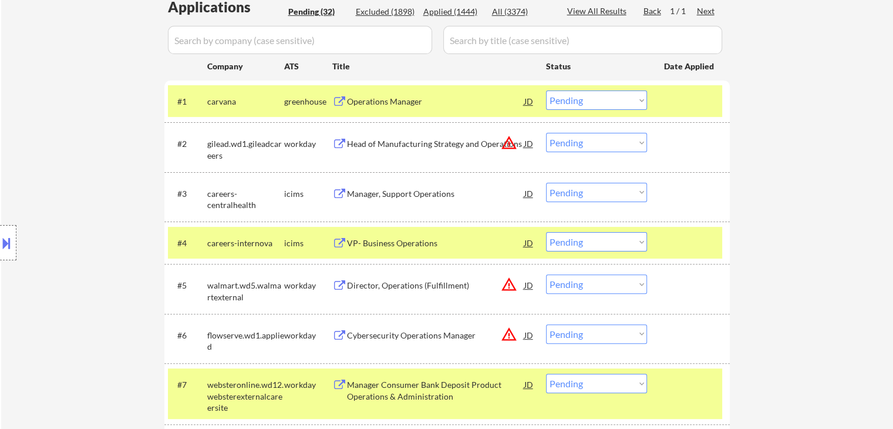
drag, startPoint x: 383, startPoint y: 190, endPoint x: 376, endPoint y: 184, distance: 9.2
click at [380, 185] on div "Manager, Support Operations" at bounding box center [435, 193] width 177 height 21
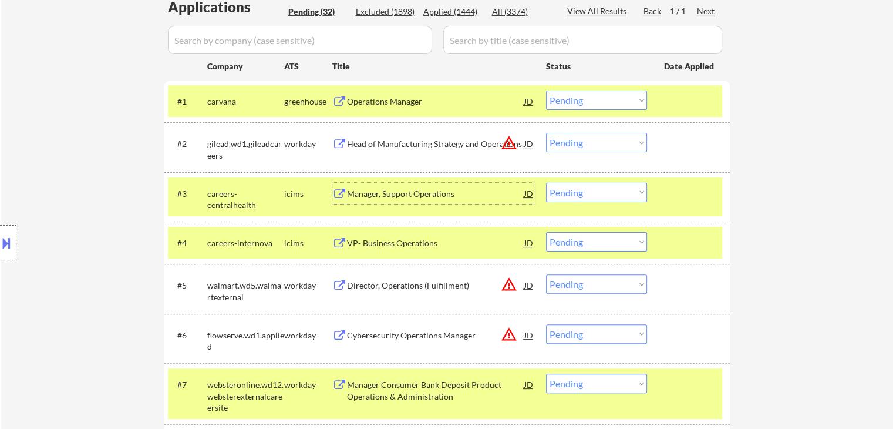
drag, startPoint x: 81, startPoint y: 167, endPoint x: 229, endPoint y: 128, distance: 153.1
click at [80, 167] on div "Location Inclusions:" at bounding box center [105, 242] width 210 height 341
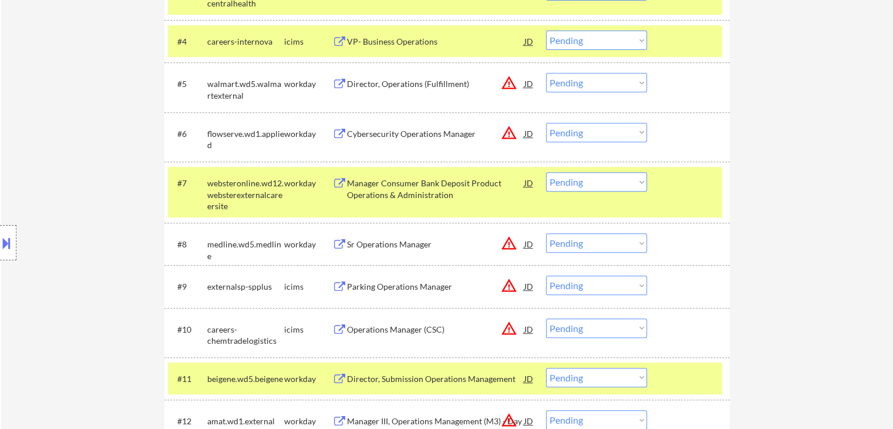
scroll to position [528, 0]
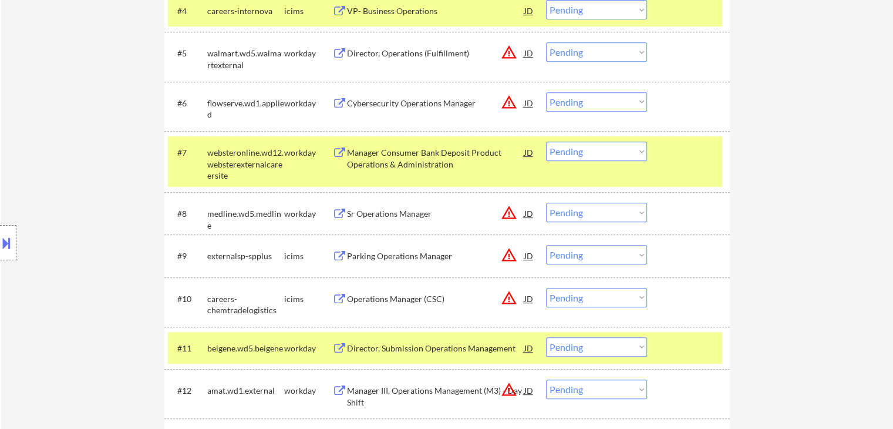
click at [414, 56] on div "Director, Operations (Fulfillment)" at bounding box center [435, 54] width 177 height 12
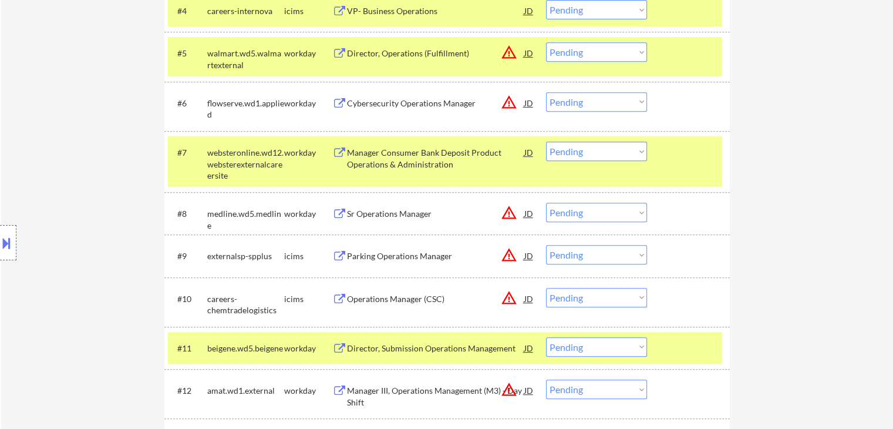
click at [505, 52] on button "warning_amber" at bounding box center [509, 52] width 16 height 16
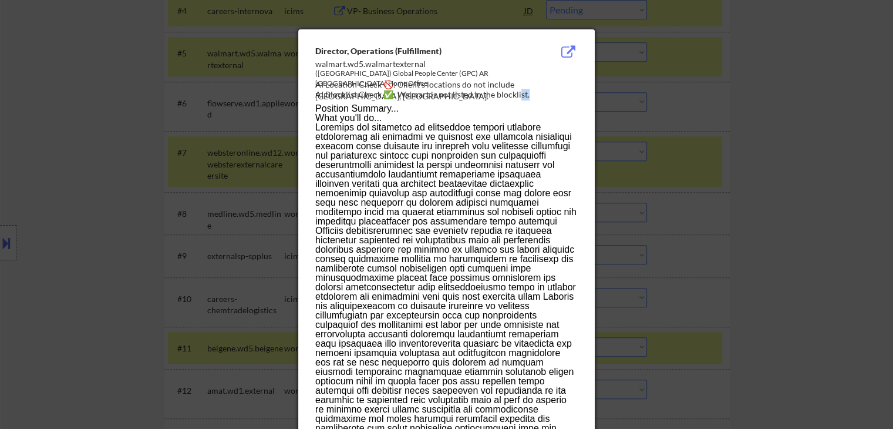
drag, startPoint x: 566, startPoint y: 91, endPoint x: 575, endPoint y: 5, distance: 86.2
click at [515, 89] on div "AI Blocklist Check ✅: Walmart is not listed in the blocklist." at bounding box center [448, 95] width 267 height 12
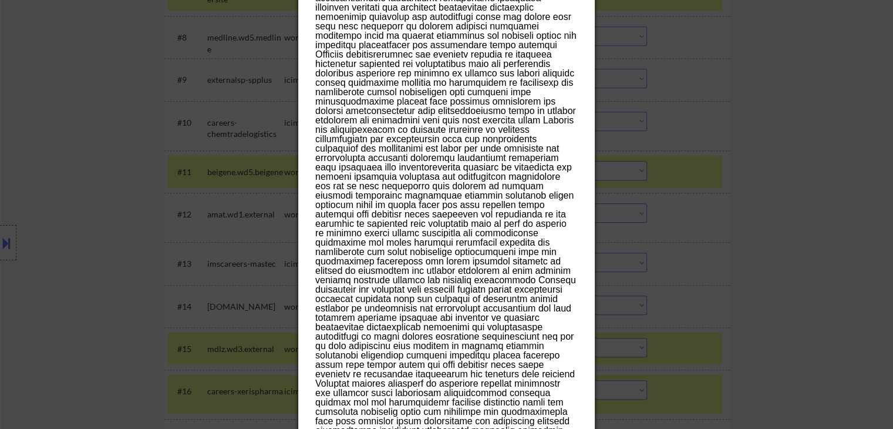
click at [852, 173] on div at bounding box center [446, 214] width 893 height 429
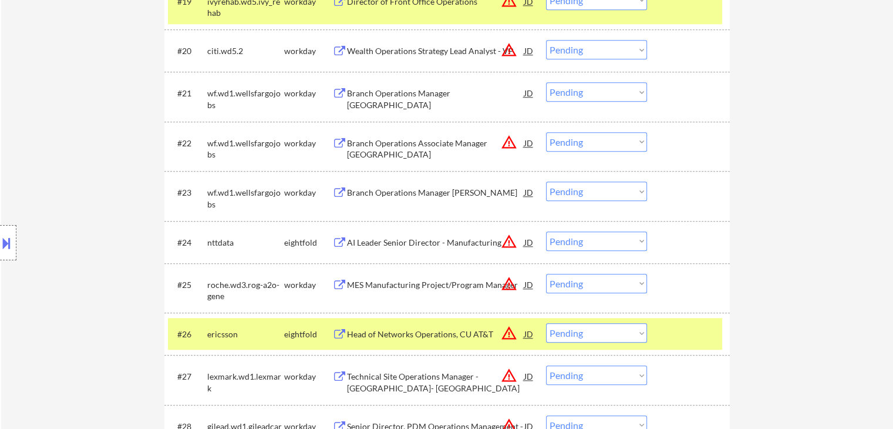
scroll to position [1174, 0]
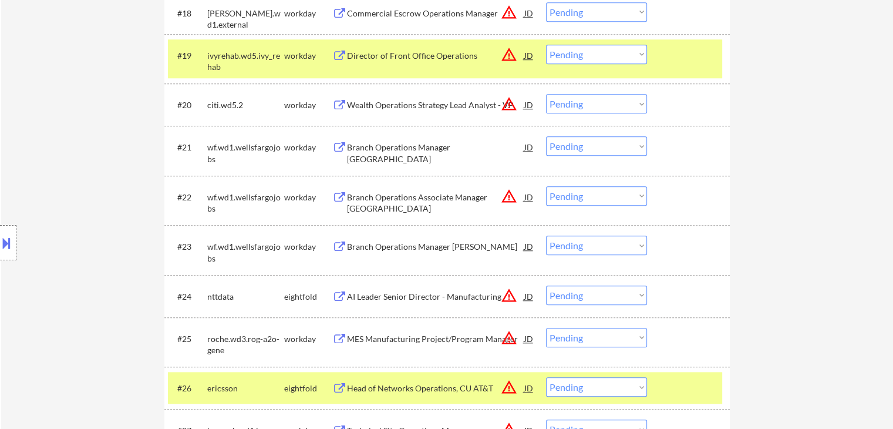
click at [396, 193] on div "Branch Operations Associate Manager Dadeland" at bounding box center [435, 202] width 177 height 23
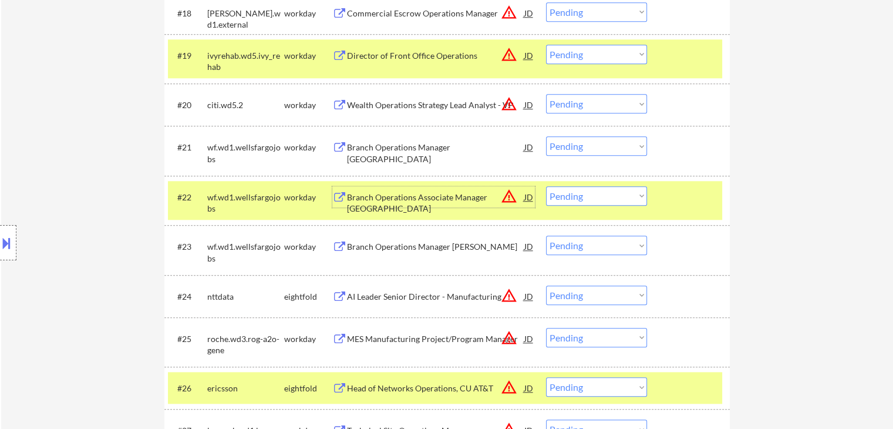
click at [503, 200] on button "warning_amber" at bounding box center [509, 196] width 16 height 16
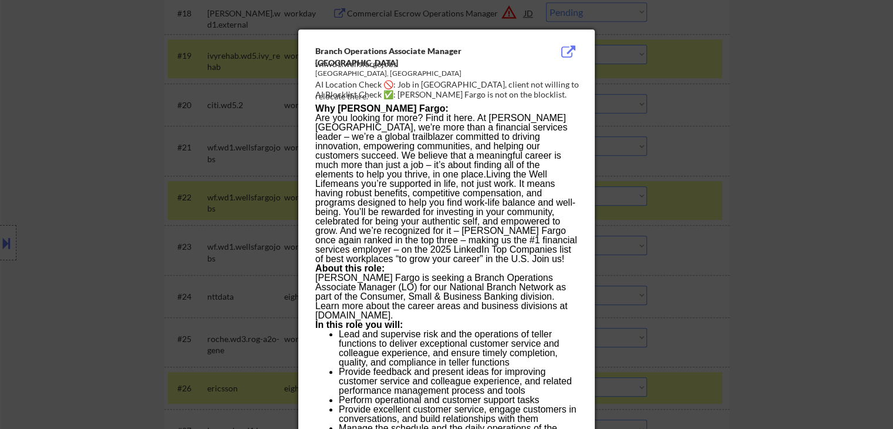
drag, startPoint x: 660, startPoint y: 87, endPoint x: 648, endPoint y: 85, distance: 12.6
click at [659, 87] on div at bounding box center [446, 214] width 893 height 429
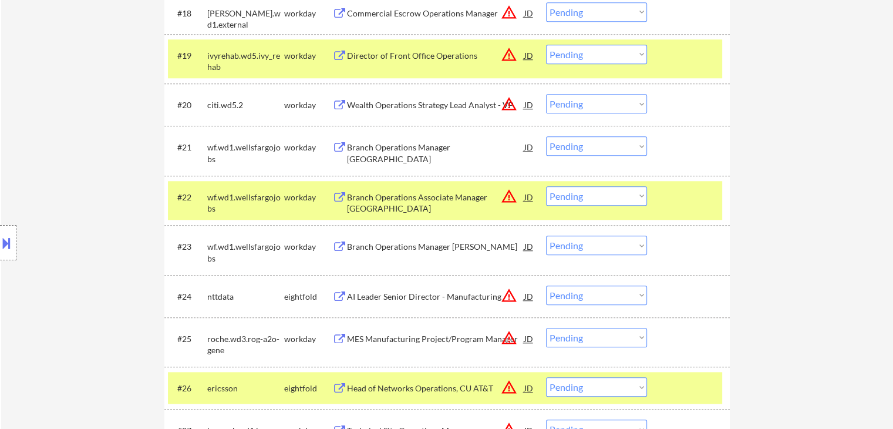
click at [613, 198] on select "Choose an option... Pending Applied Excluded (Questions) Excluded (Expired) Exc…" at bounding box center [596, 195] width 101 height 19
click at [546, 186] on select "Choose an option... Pending Applied Excluded (Questions) Excluded (Expired) Exc…" at bounding box center [596, 195] width 101 height 19
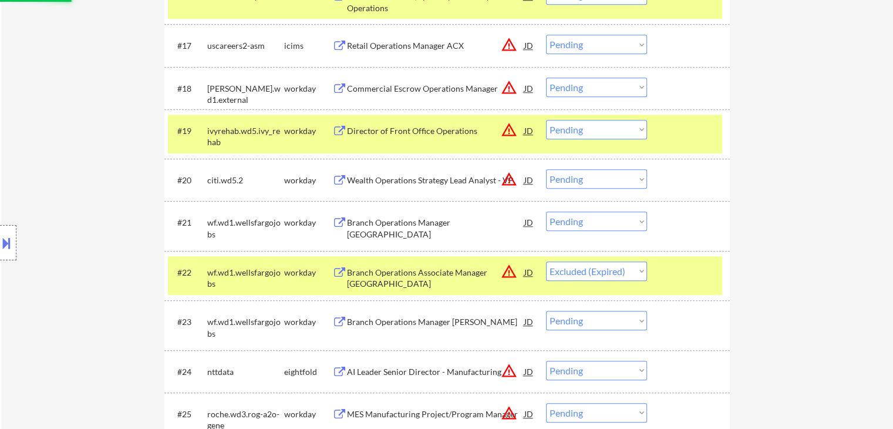
scroll to position [1057, 0]
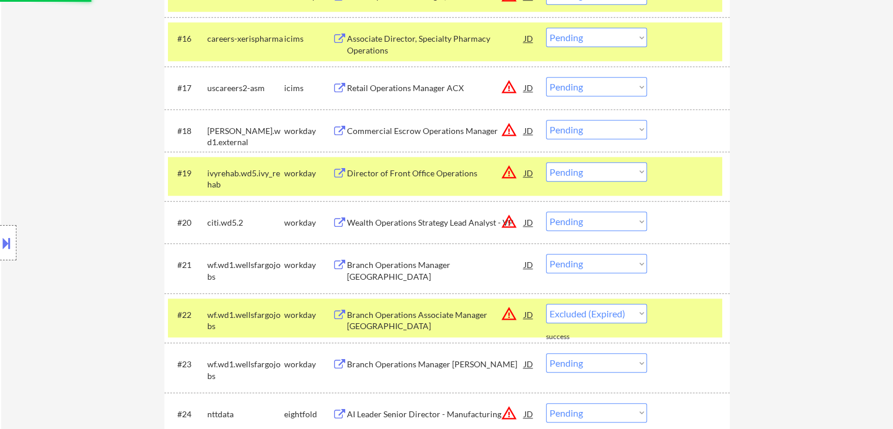
select select ""pending""
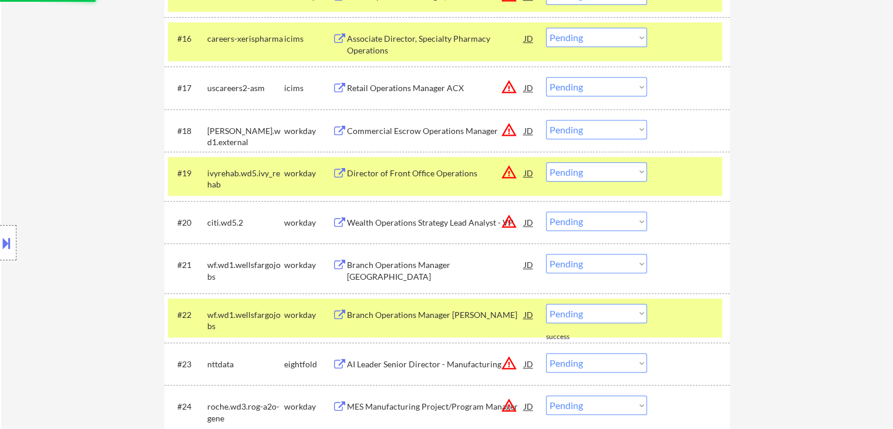
click at [417, 131] on div "Commercial Escrow Operations Manager" at bounding box center [435, 131] width 177 height 12
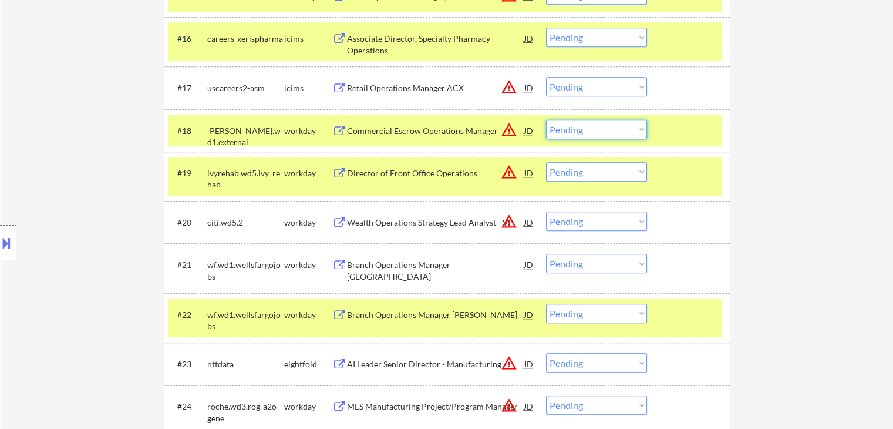
click at [606, 127] on select "Choose an option... Pending Applied Excluded (Questions) Excluded (Expired) Exc…" at bounding box center [596, 129] width 101 height 19
click at [546, 120] on select "Choose an option... Pending Applied Excluded (Questions) Excluded (Expired) Exc…" at bounding box center [596, 129] width 101 height 19
select select ""pending""
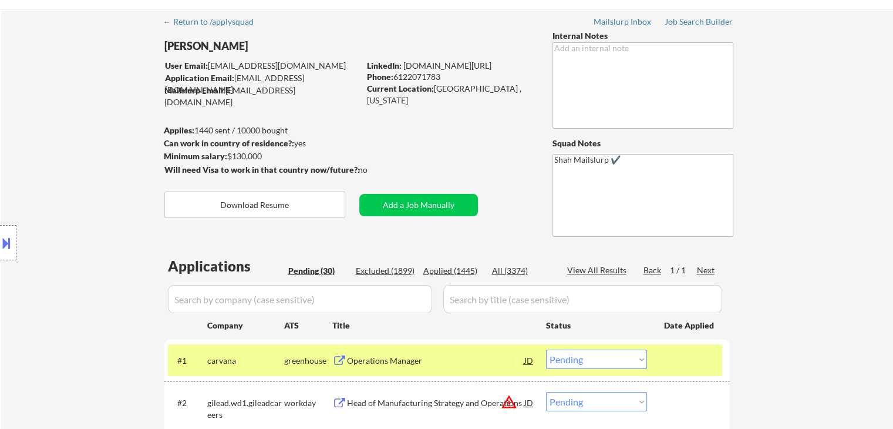
scroll to position [0, 0]
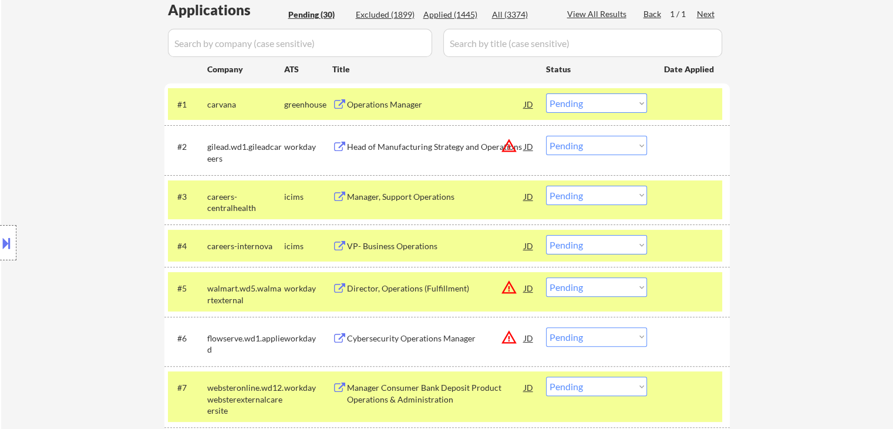
click at [87, 173] on div "Location Inclusions:" at bounding box center [105, 242] width 210 height 341
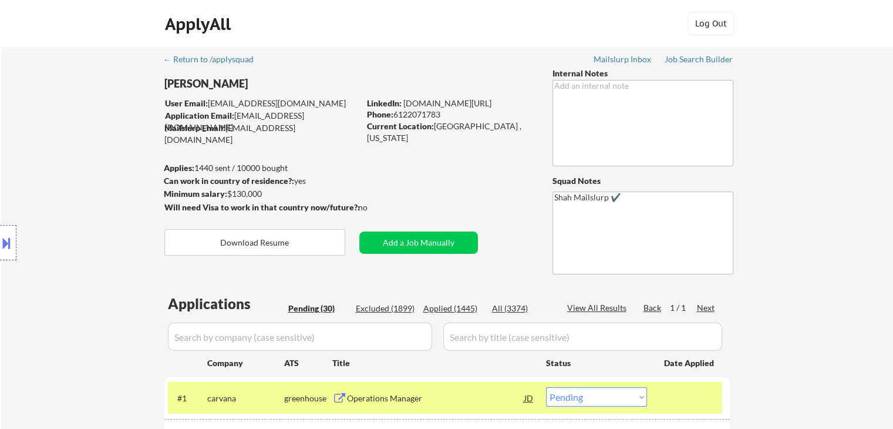
click at [97, 207] on div "Location Inclusions:" at bounding box center [105, 242] width 210 height 341
click at [39, 167] on div "Location Inclusions:" at bounding box center [105, 242] width 210 height 341
